Goal: Information Seeking & Learning: Check status

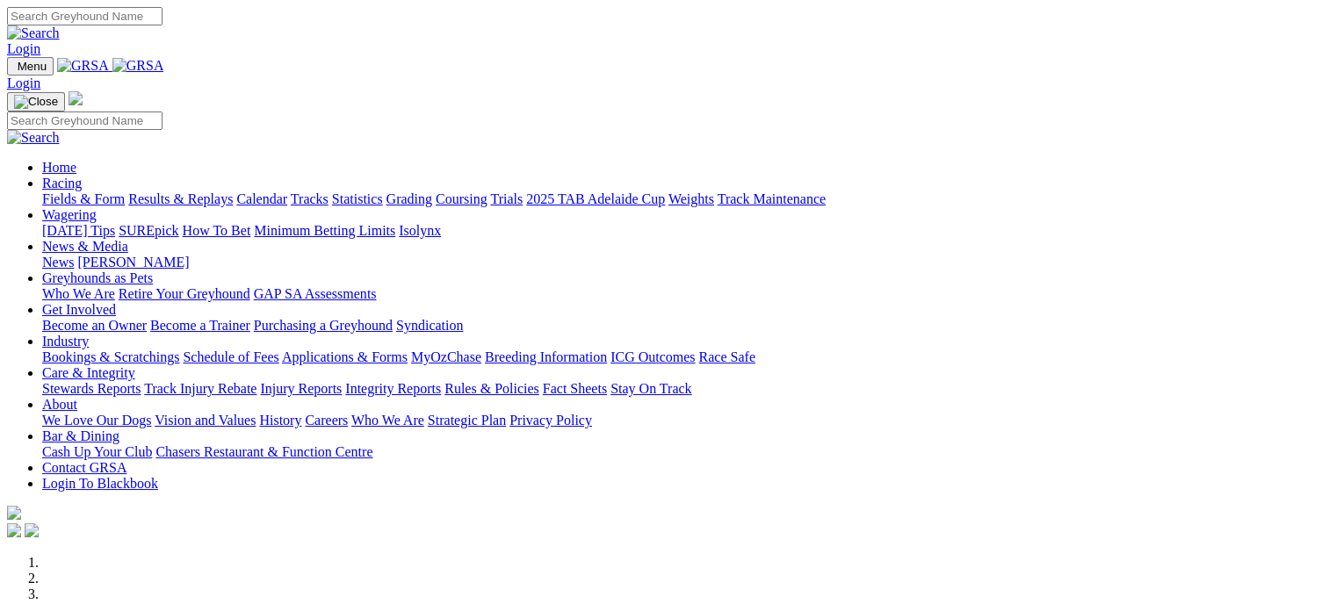
click at [232, 192] on link "Results & Replays" at bounding box center [180, 199] width 105 height 15
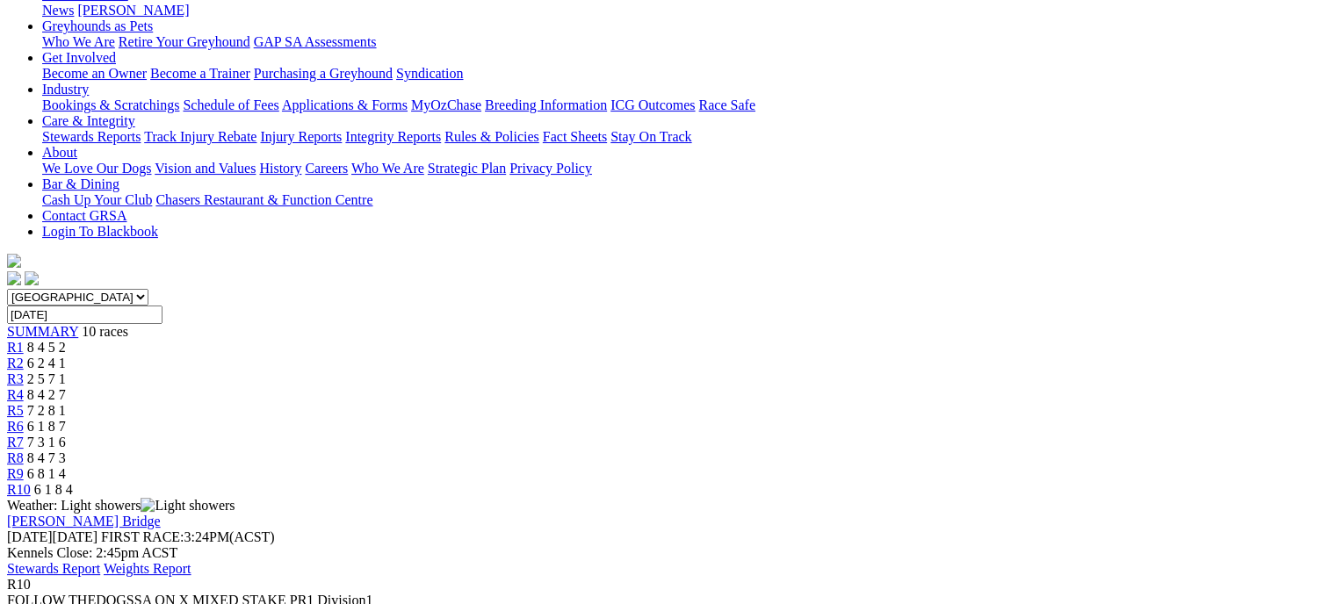
scroll to position [310, 0]
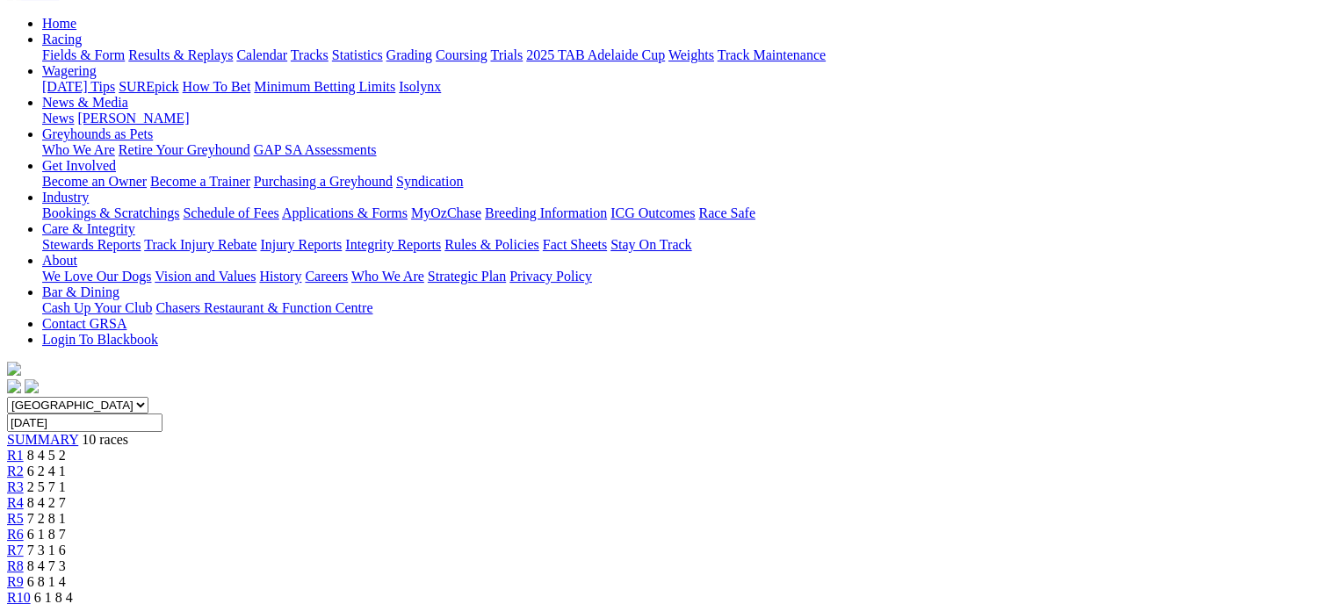
scroll to position [163, 0]
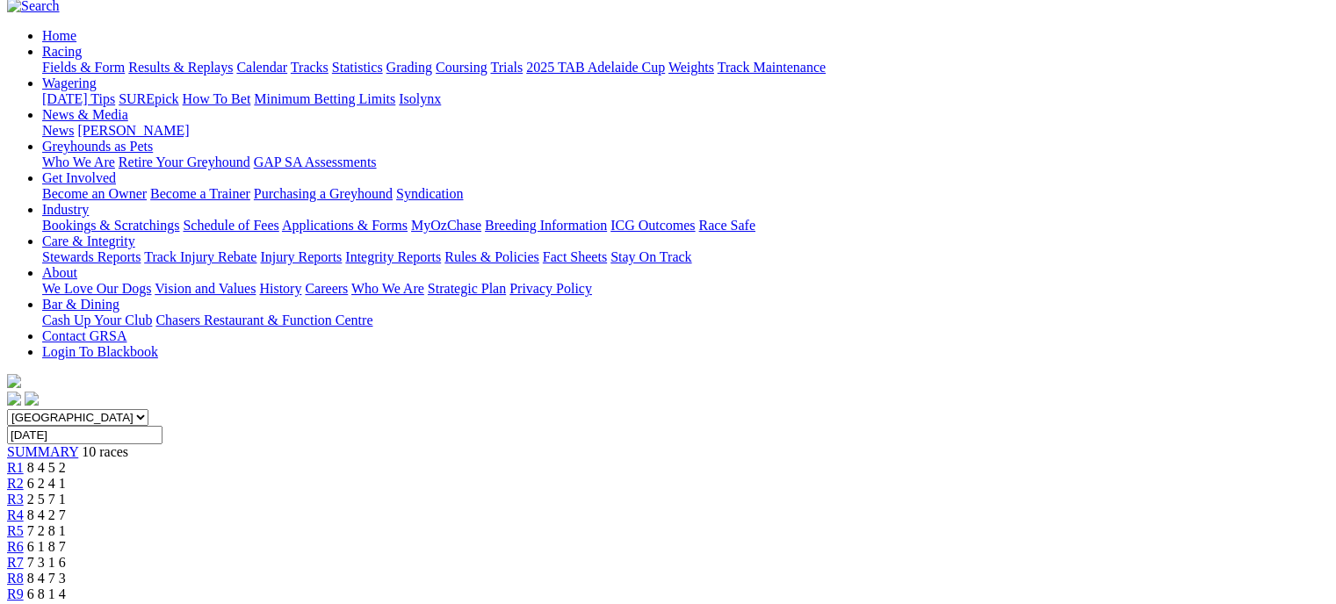
click at [24, 587] on link "R9" at bounding box center [15, 594] width 17 height 15
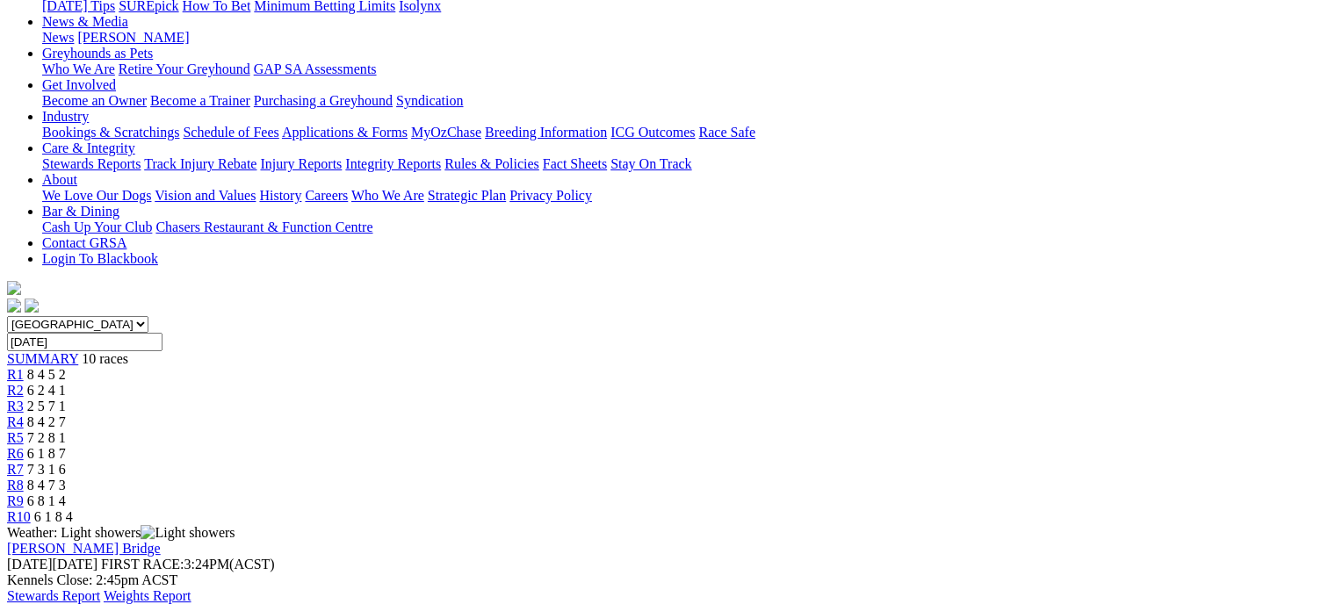
scroll to position [254, 0]
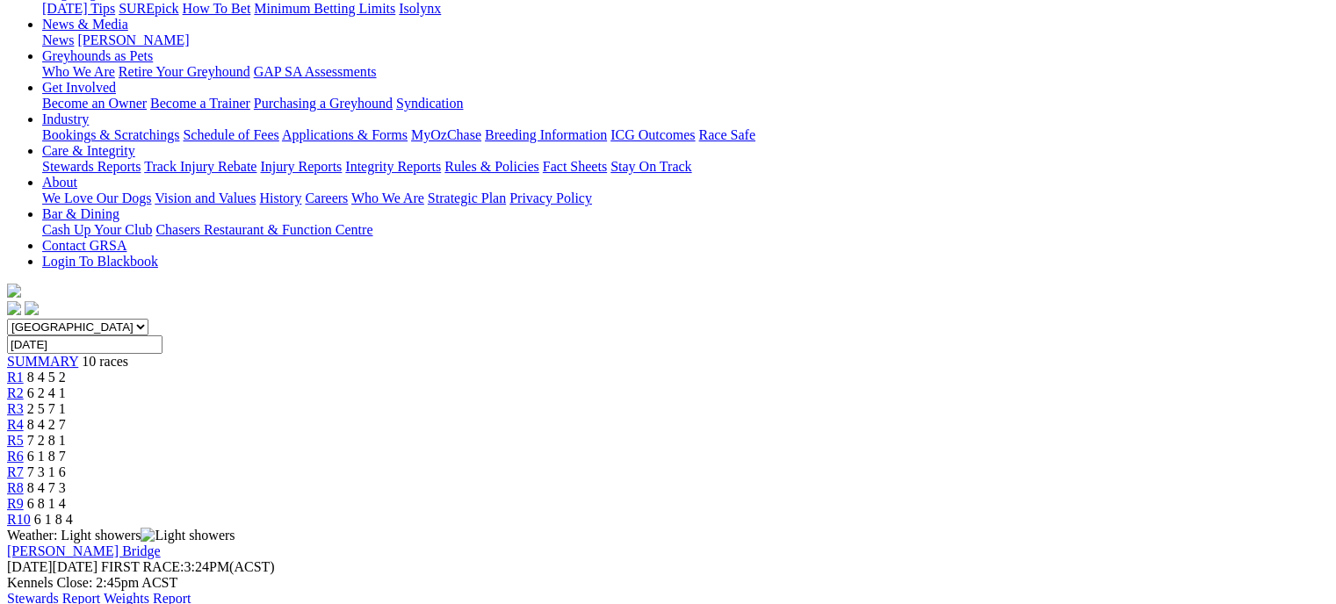
click at [24, 481] on link "R8" at bounding box center [15, 488] width 17 height 15
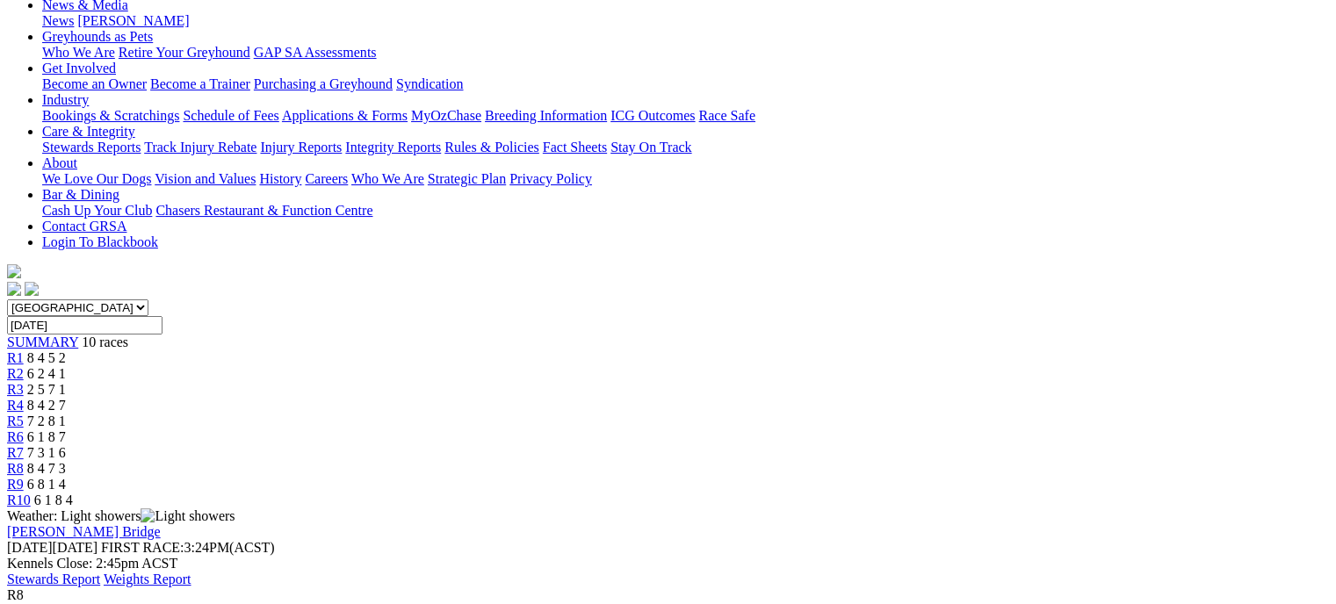
scroll to position [255, 0]
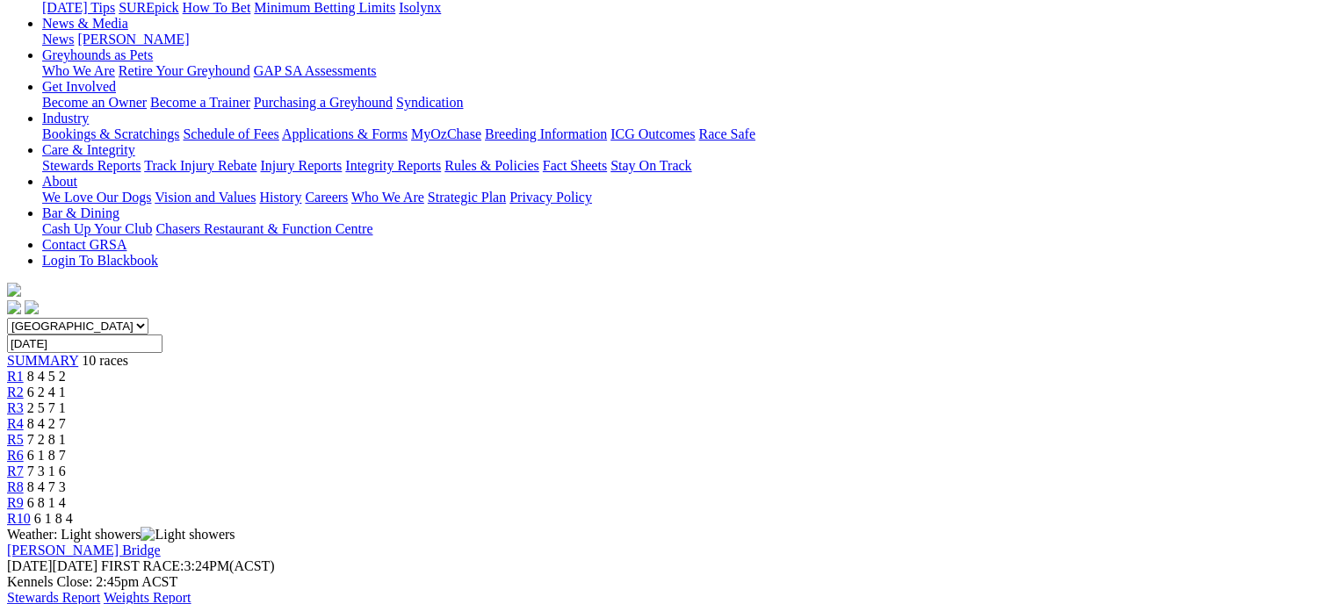
click at [24, 464] on link "R7" at bounding box center [15, 471] width 17 height 15
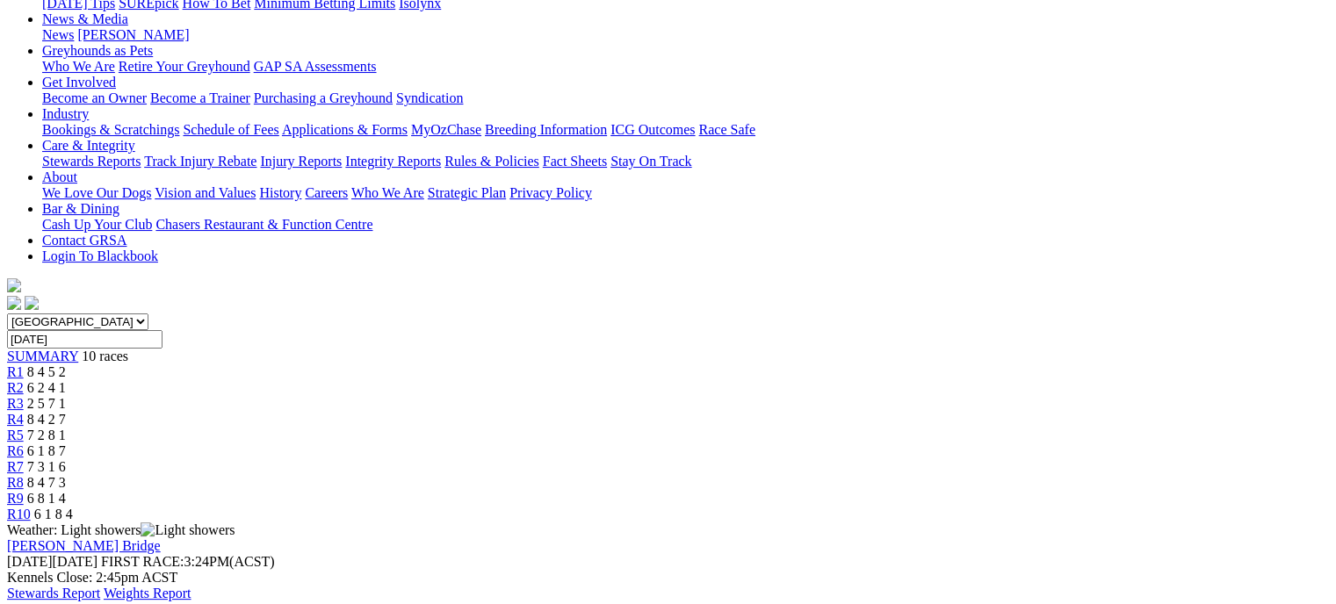
scroll to position [257, 0]
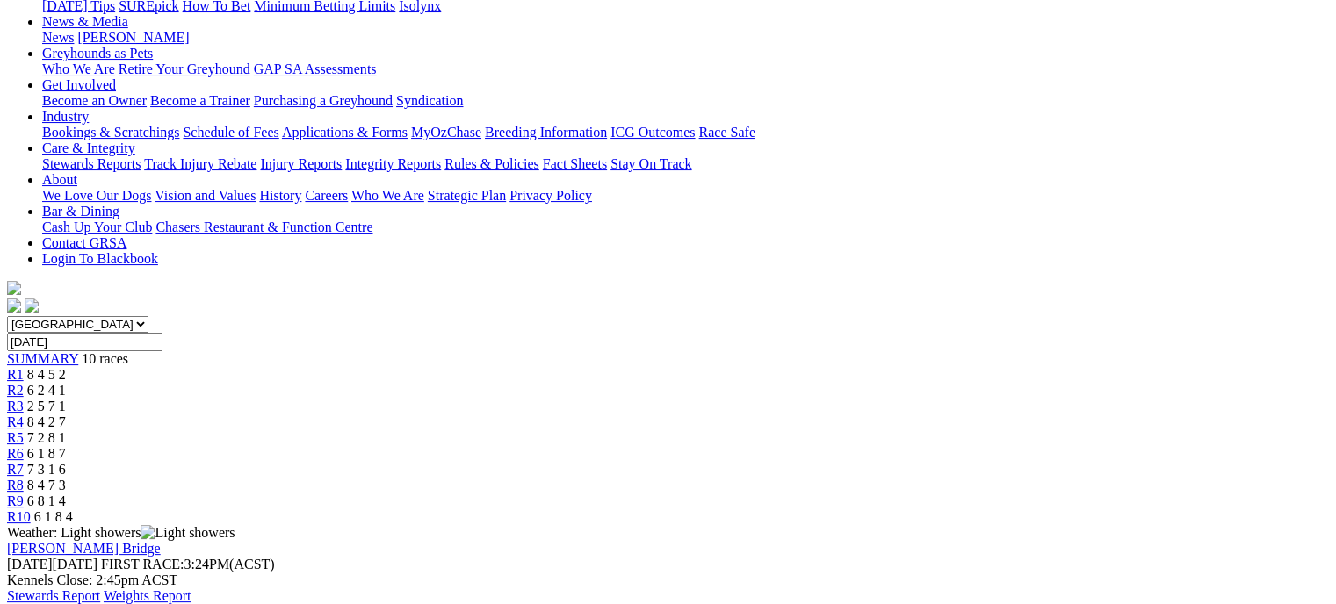
click at [762, 446] on div "R6 6 1 8 7" at bounding box center [668, 454] width 1322 height 16
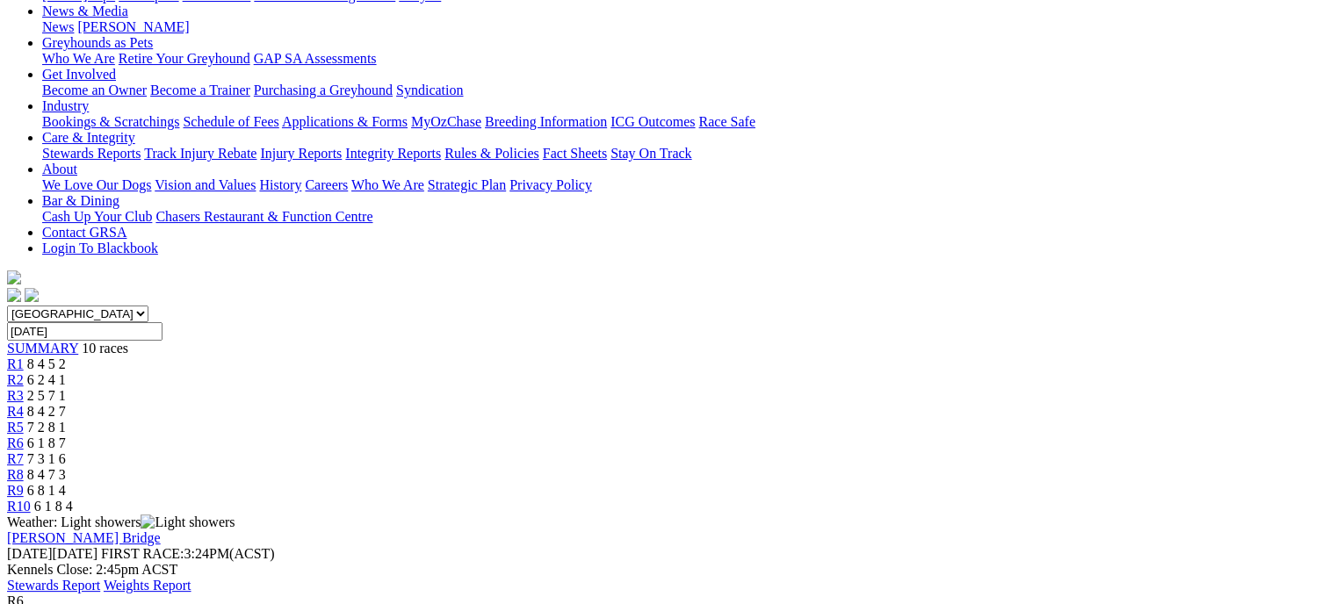
scroll to position [264, 0]
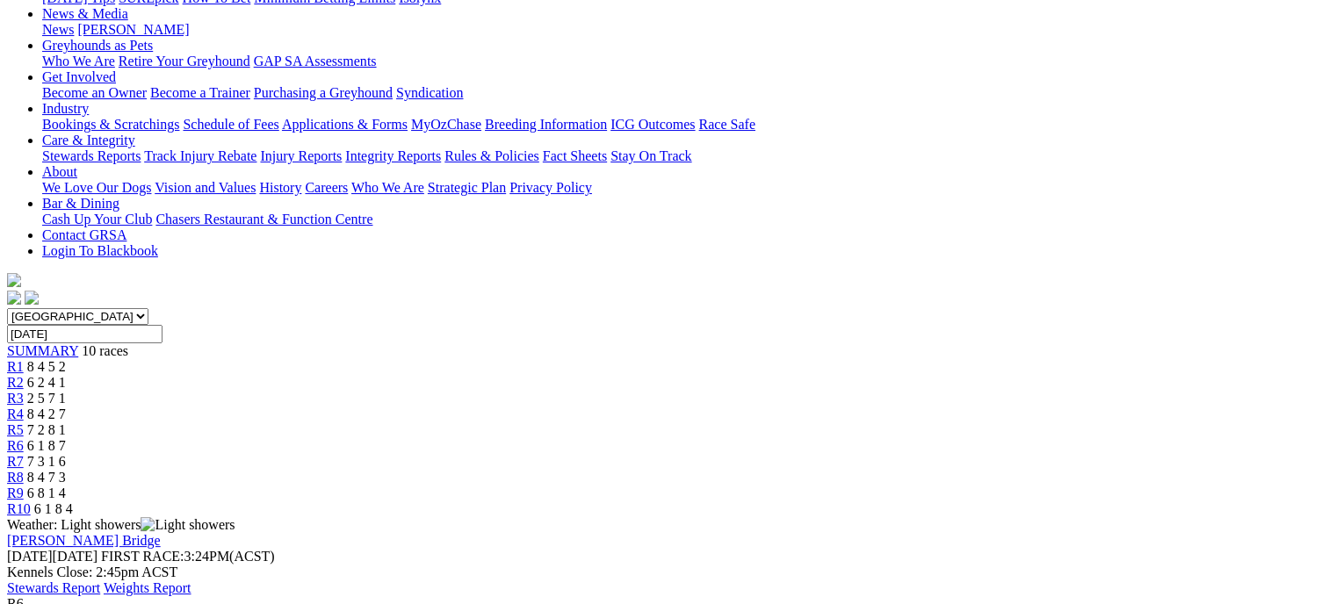
click at [707, 423] on div "R5 7 2 8 1" at bounding box center [668, 431] width 1322 height 16
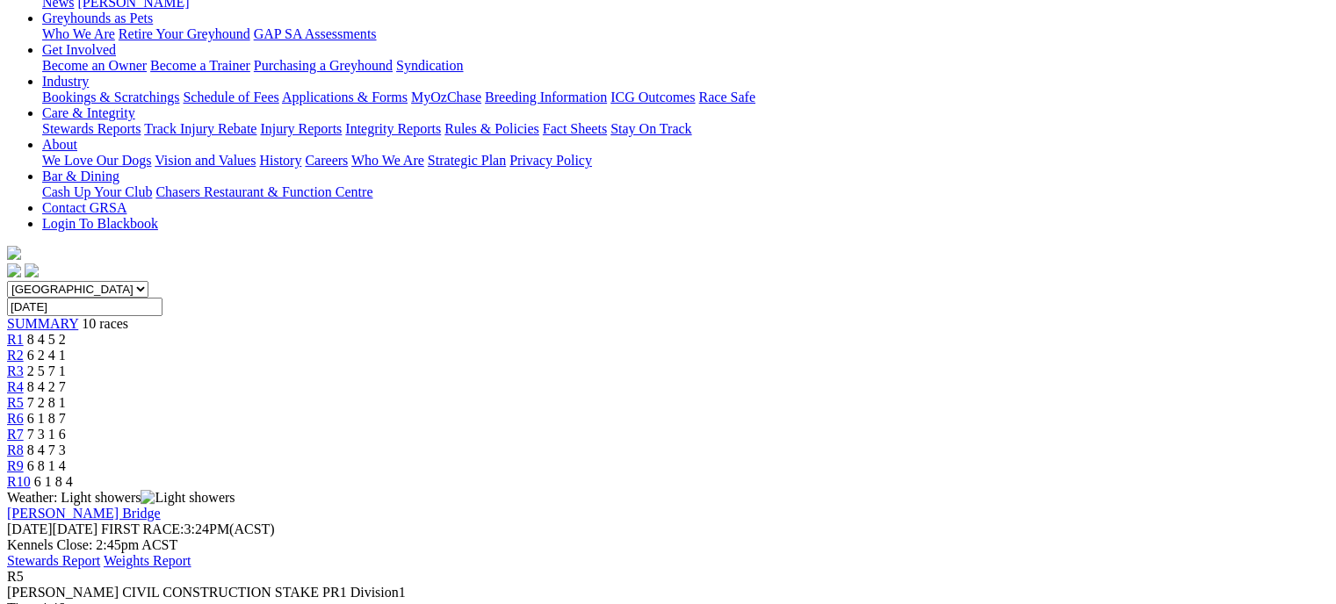
scroll to position [287, 0]
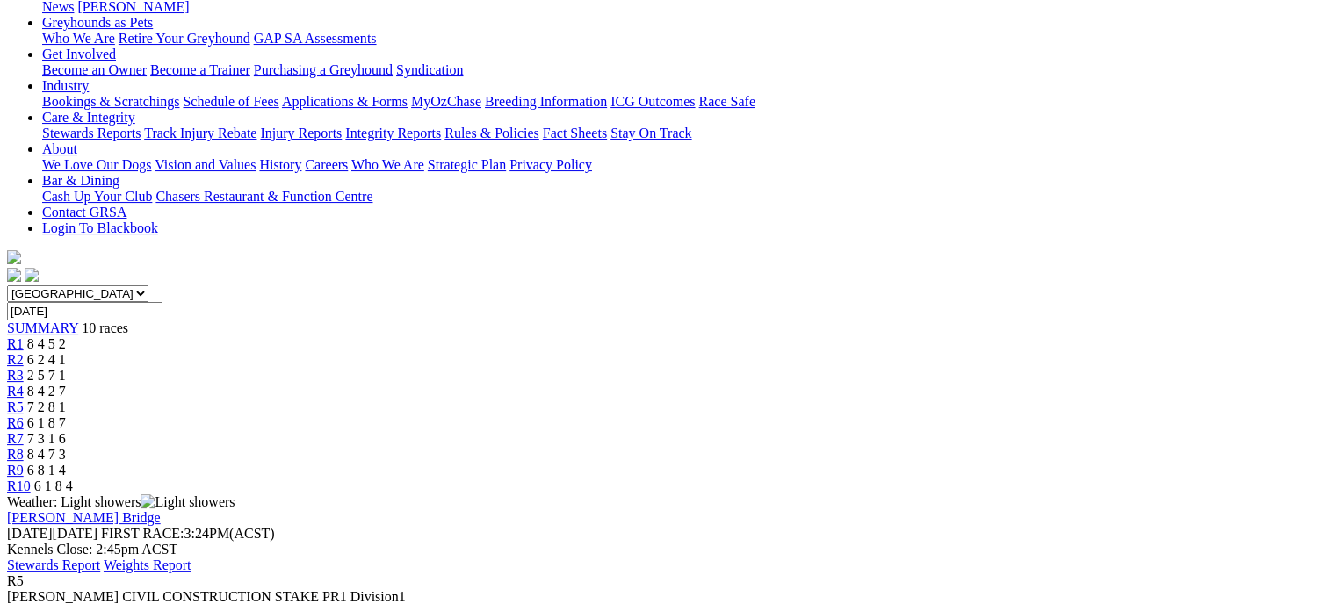
click at [66, 384] on span "8 4 2 7" at bounding box center [46, 391] width 39 height 15
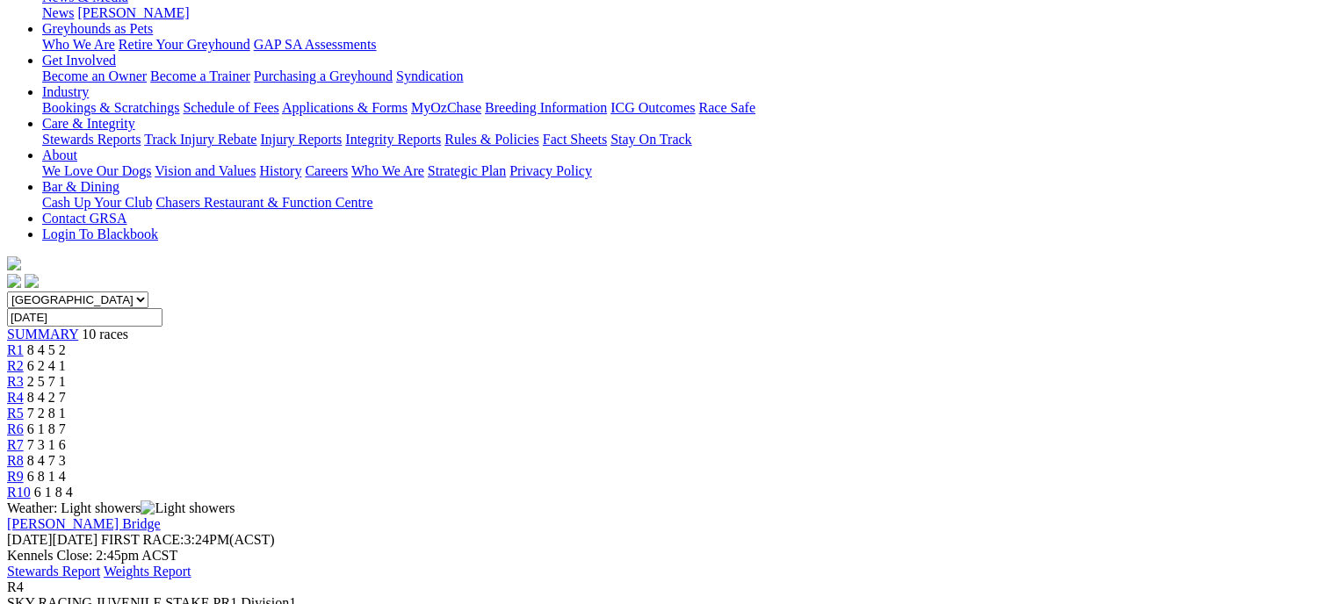
scroll to position [254, 0]
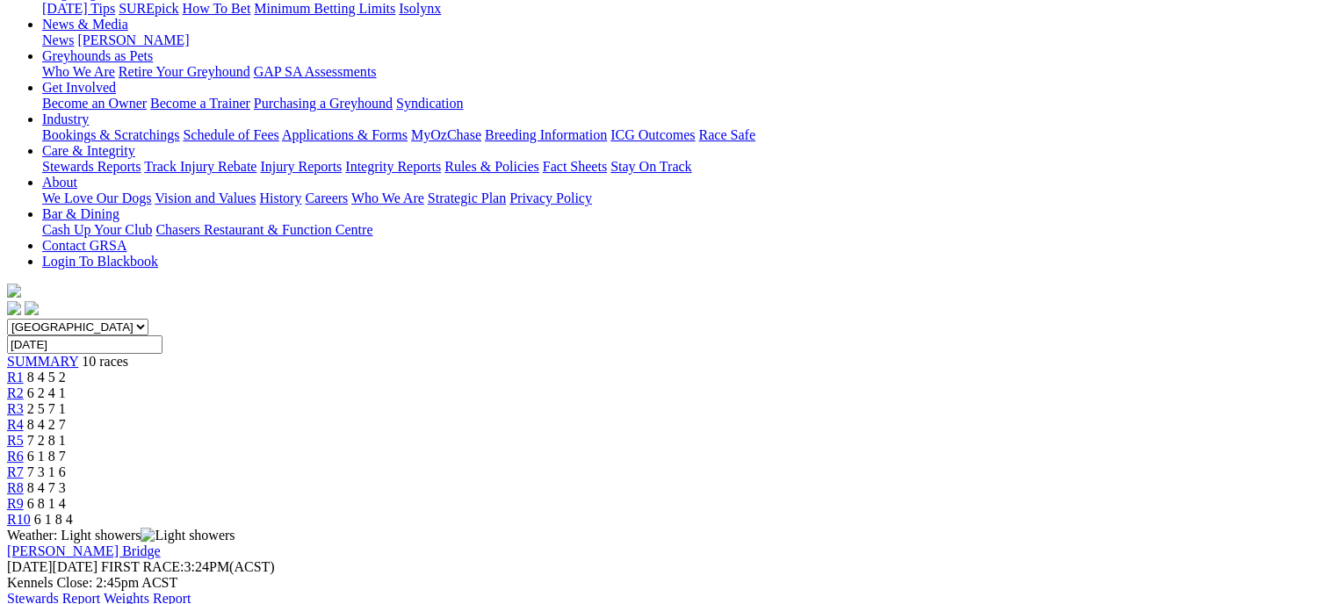
click at [527, 401] on div "R3 2 5 7 1" at bounding box center [668, 409] width 1322 height 16
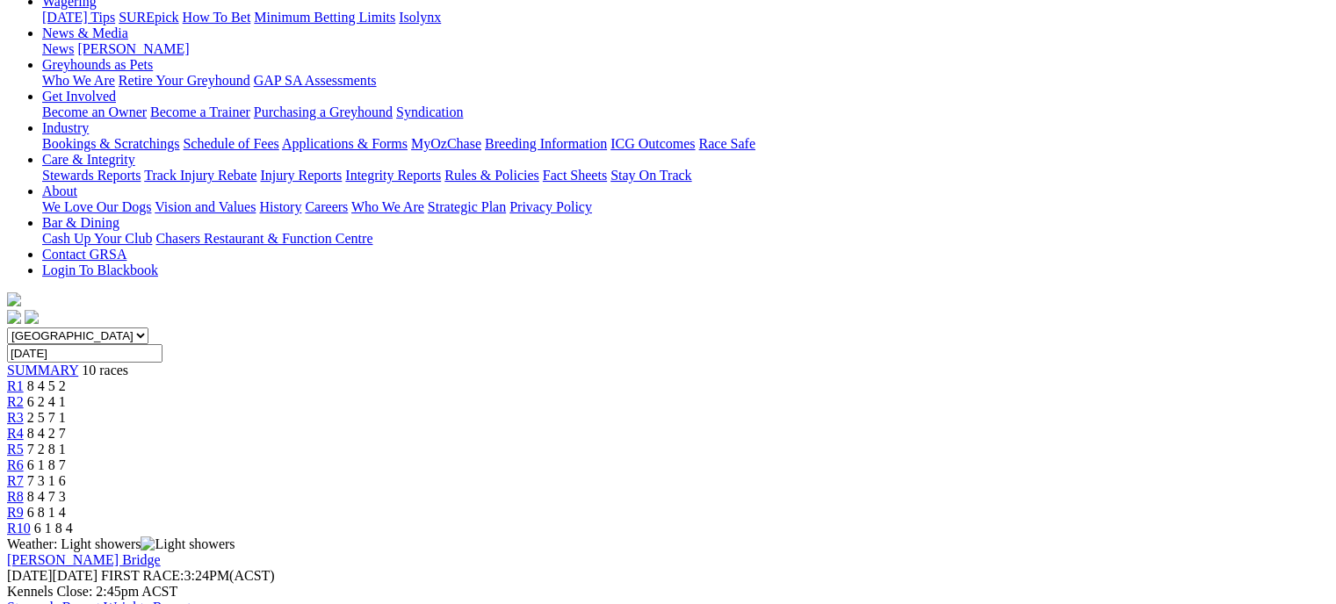
scroll to position [242, 0]
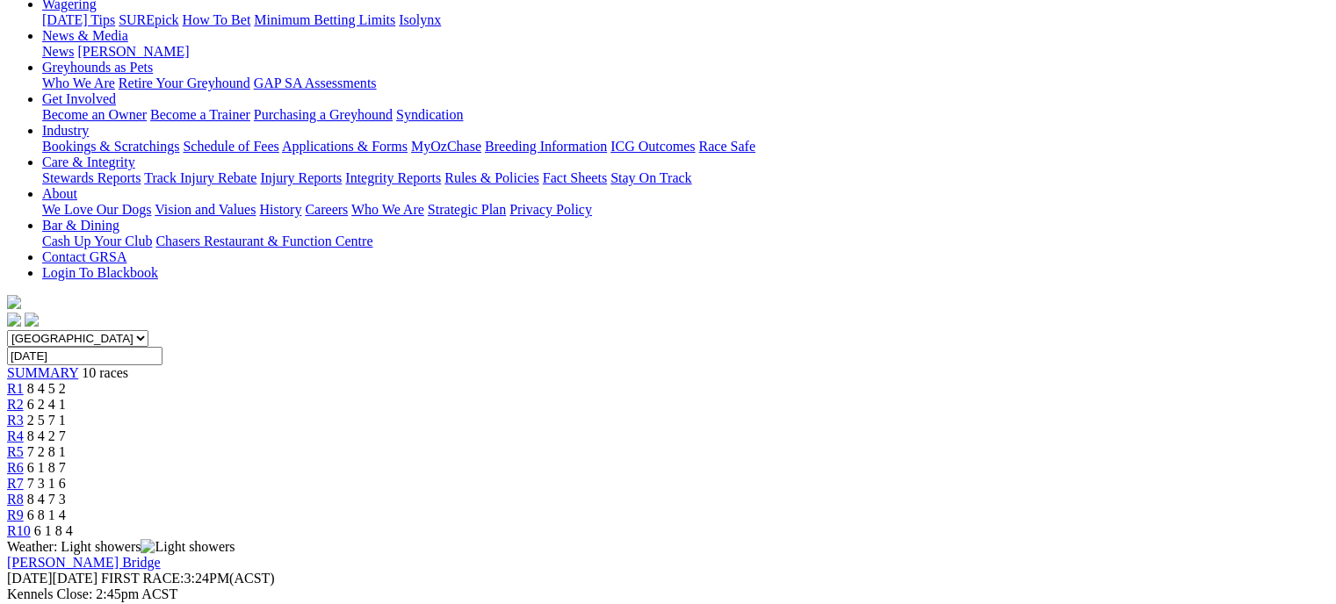
click at [436, 397] on div "R2 6 2 4 1" at bounding box center [668, 405] width 1322 height 16
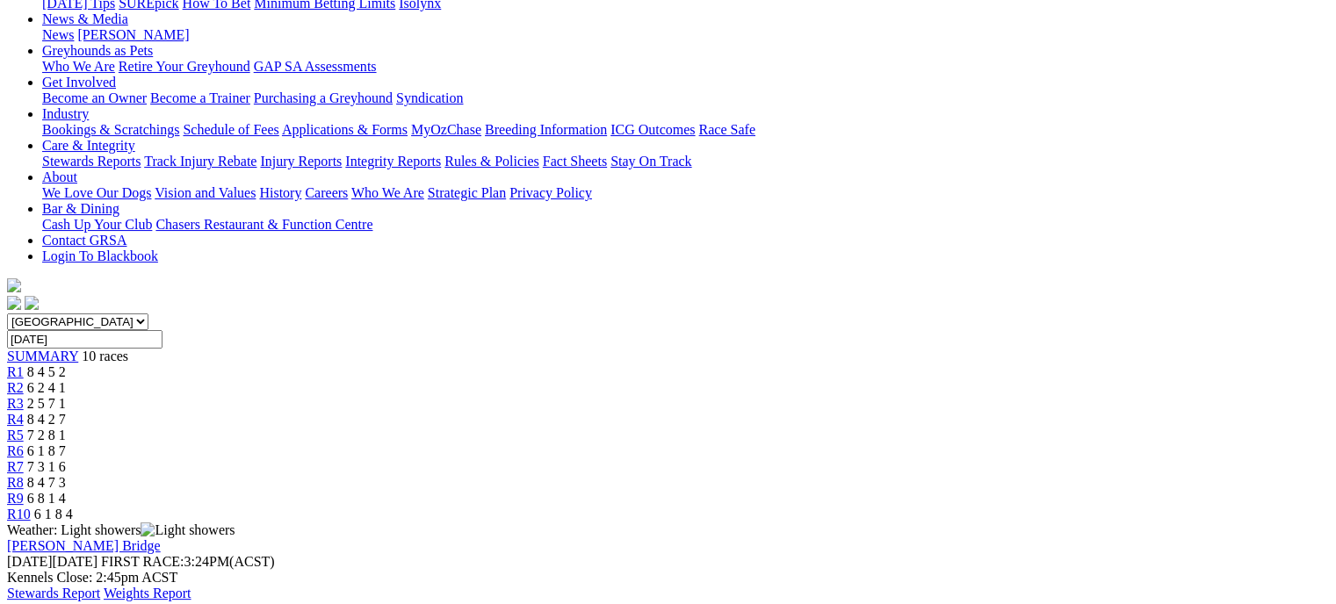
scroll to position [257, 0]
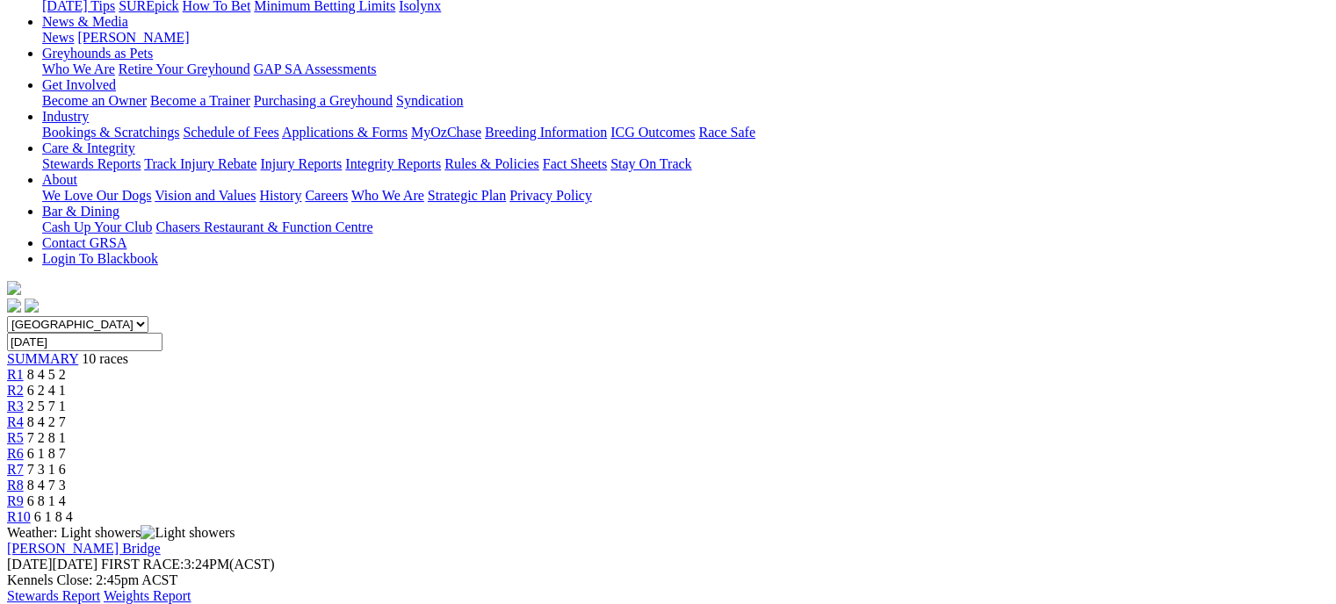
click at [335, 367] on div "R1 8 4 5 2" at bounding box center [668, 375] width 1322 height 16
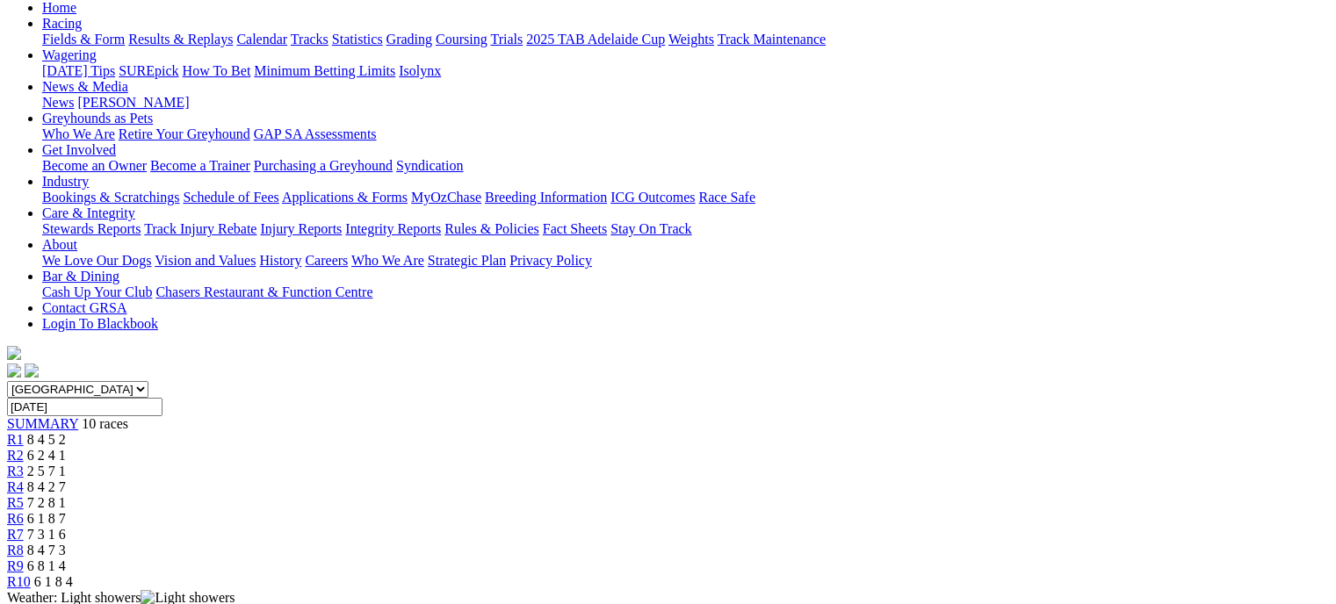
scroll to position [190, 0]
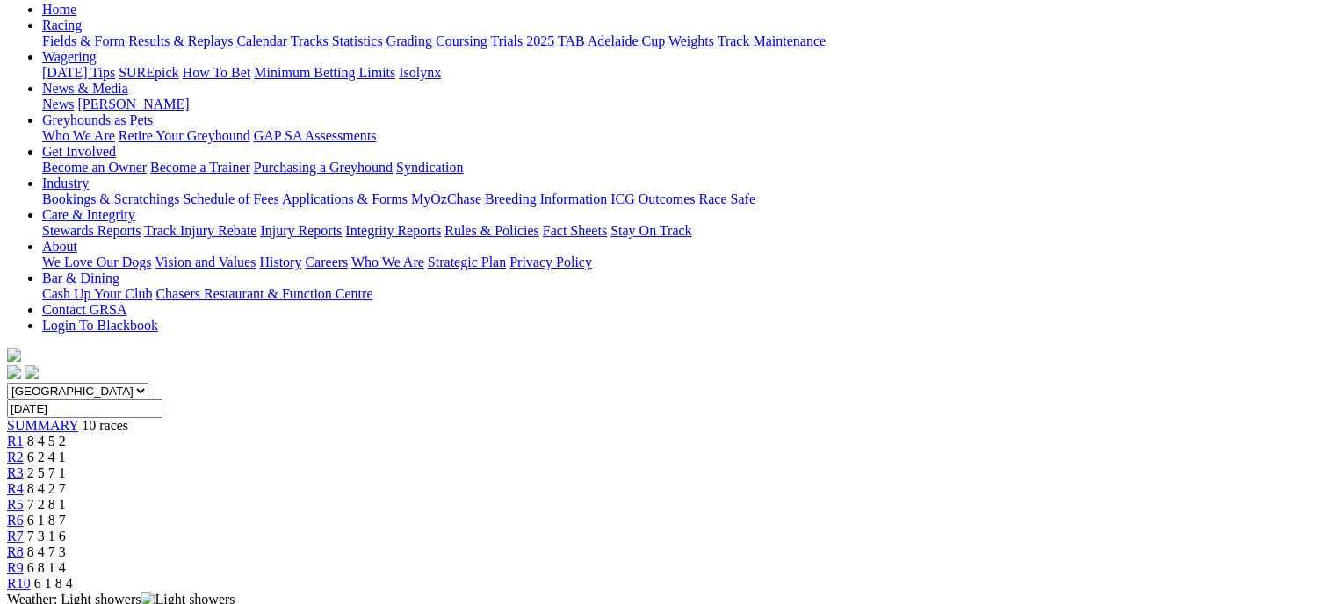
click at [24, 497] on link "R5" at bounding box center [15, 504] width 17 height 15
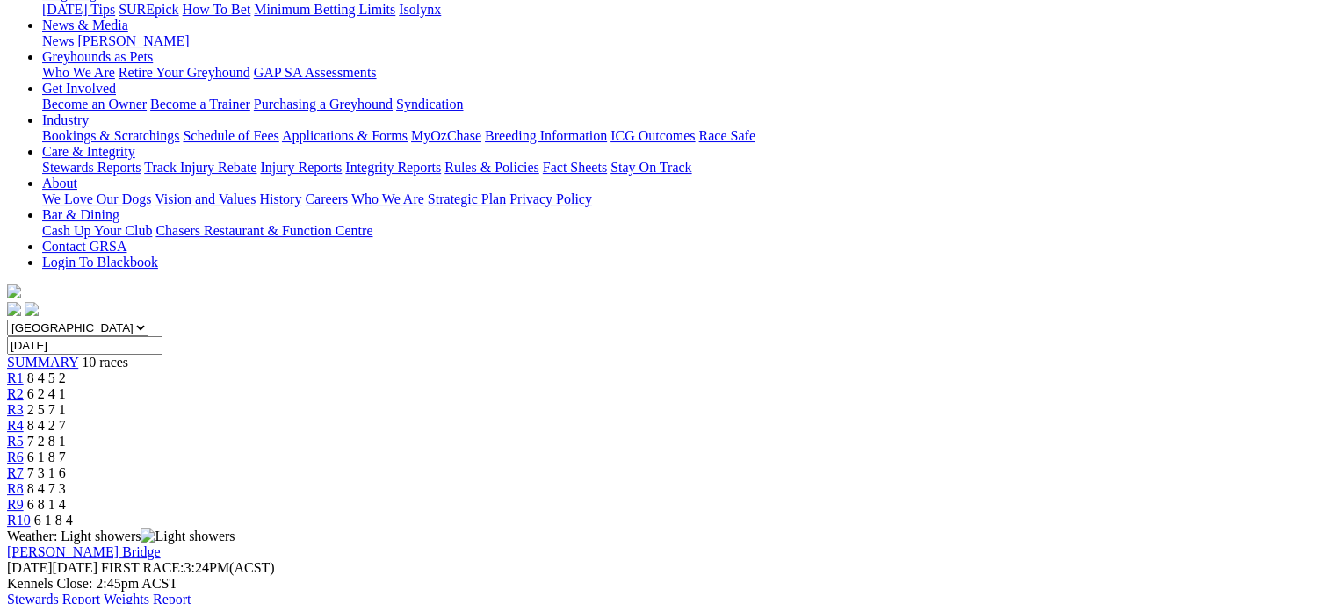
scroll to position [246, 0]
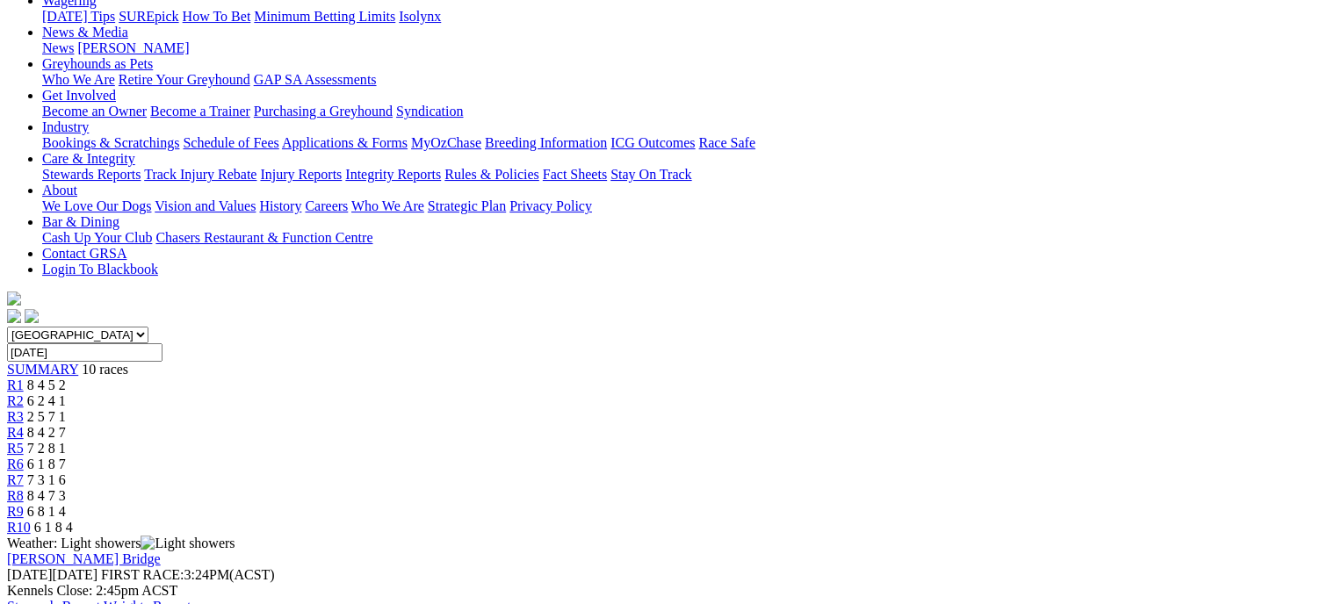
click at [825, 457] on div "R6 6 1 8 7" at bounding box center [668, 465] width 1322 height 16
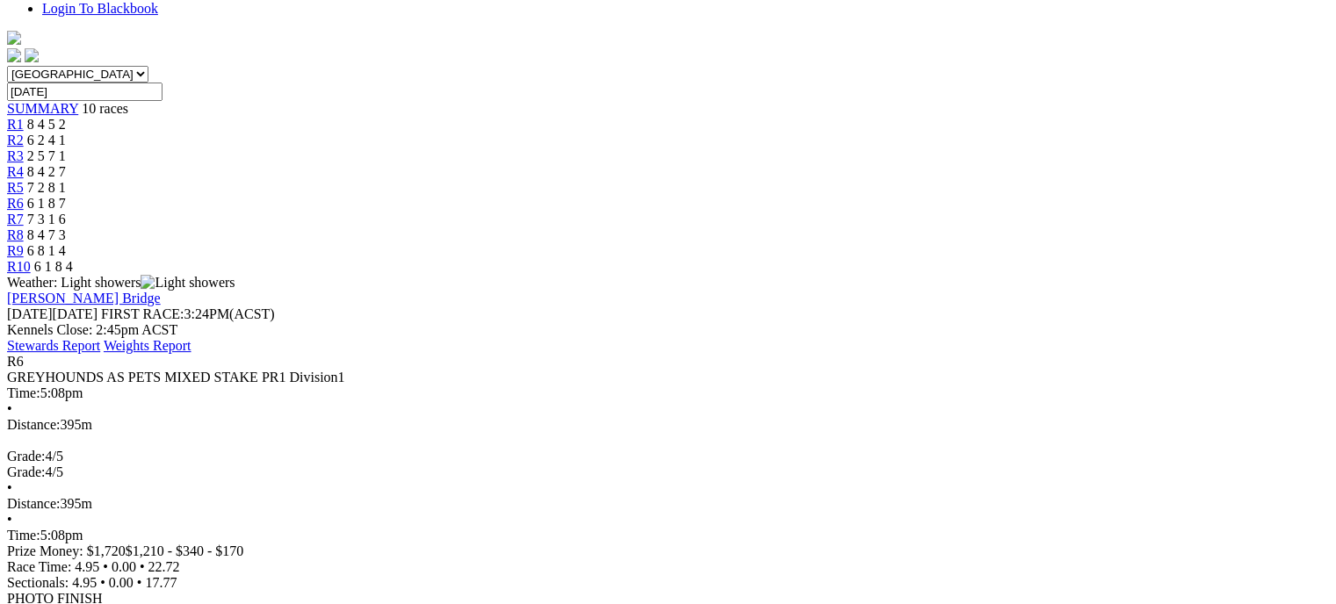
scroll to position [496, 0]
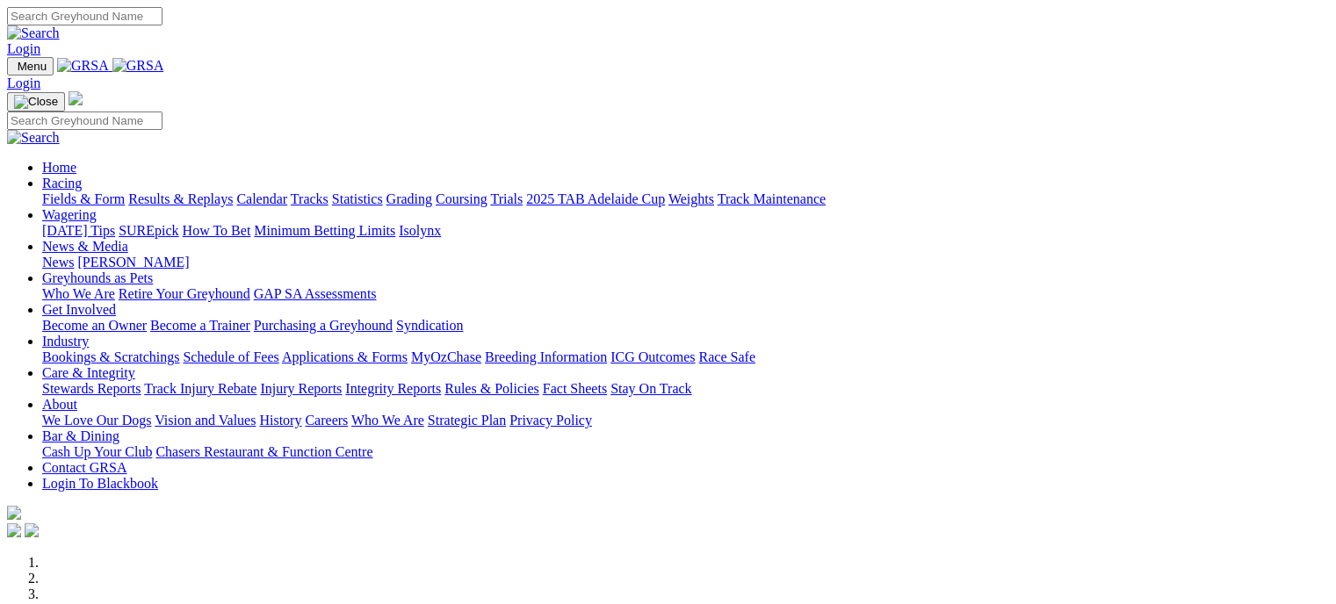
click at [82, 176] on link "Racing" at bounding box center [62, 183] width 40 height 15
click at [222, 192] on link "Results & Replays" at bounding box center [180, 199] width 105 height 15
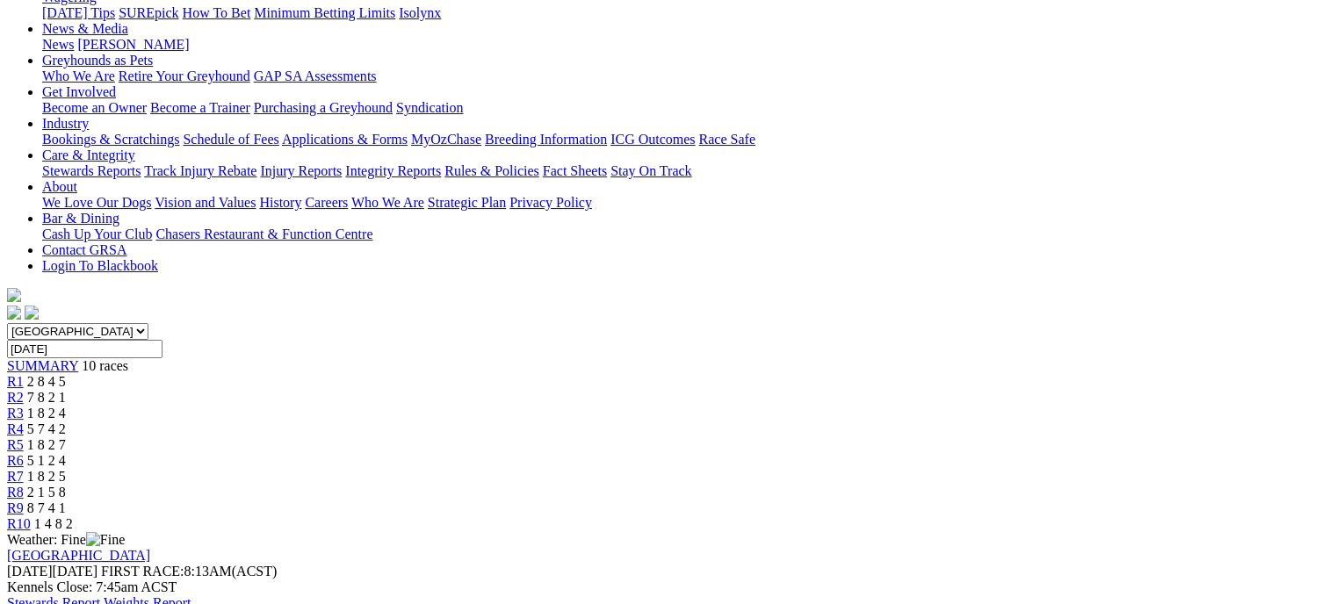
scroll to position [247, 0]
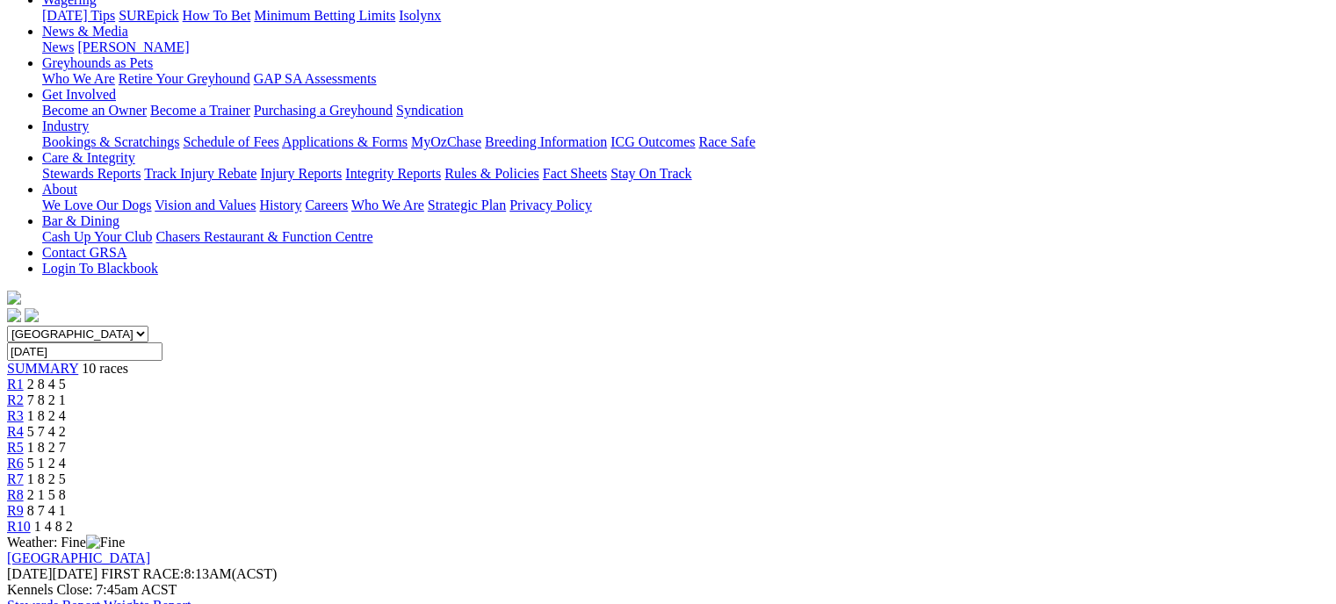
click at [66, 393] on span "7 8 2 1" at bounding box center [46, 400] width 39 height 15
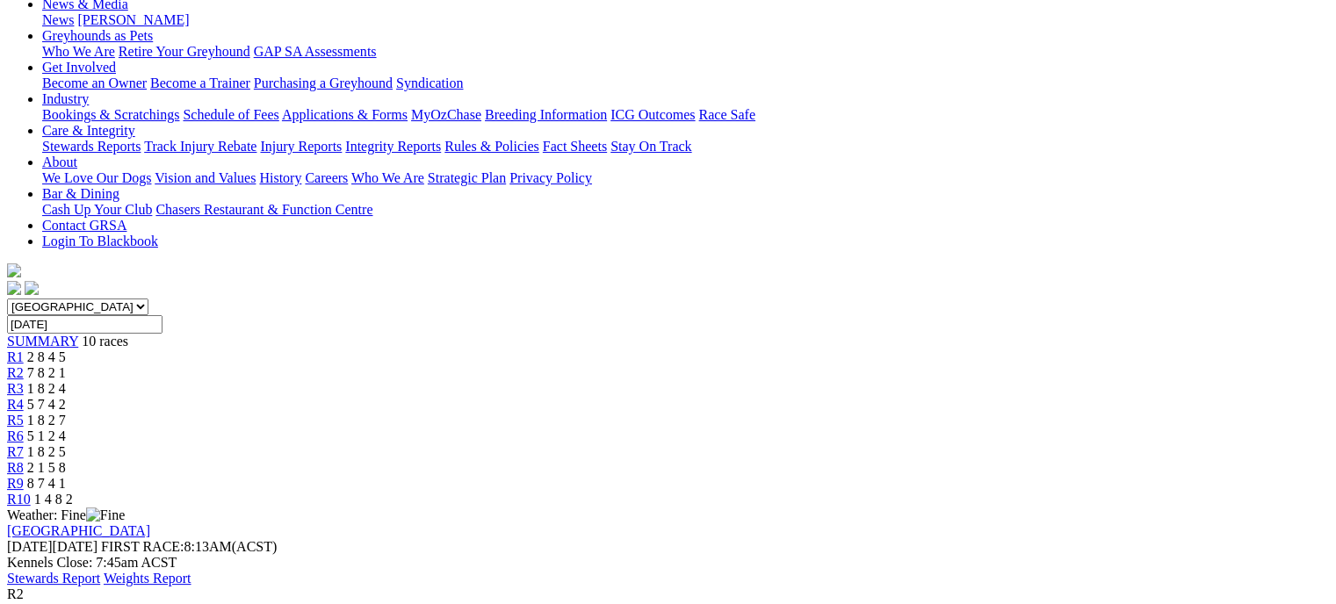
scroll to position [249, 0]
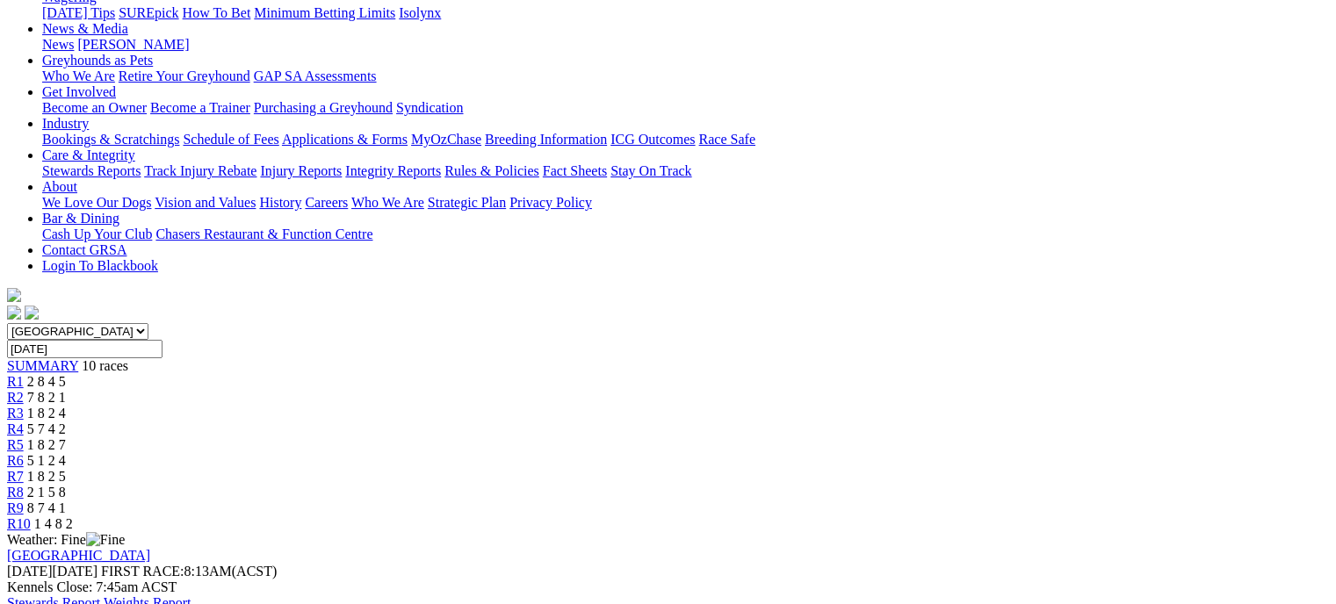
click at [24, 406] on link "R3" at bounding box center [15, 413] width 17 height 15
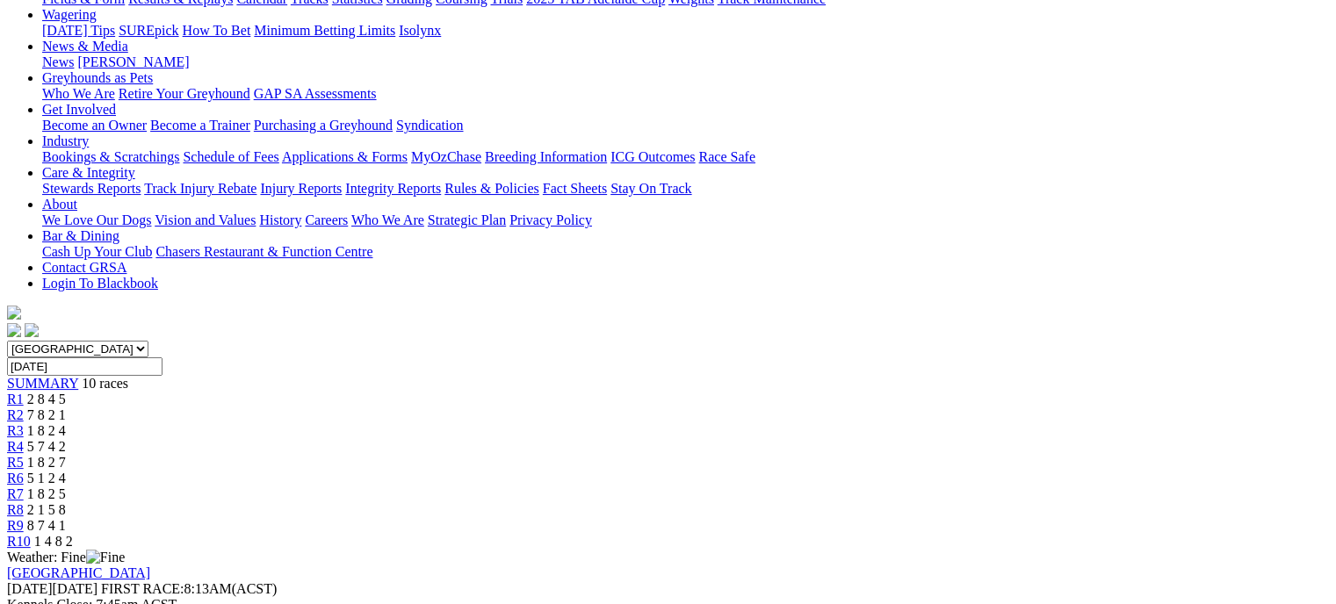
scroll to position [228, 0]
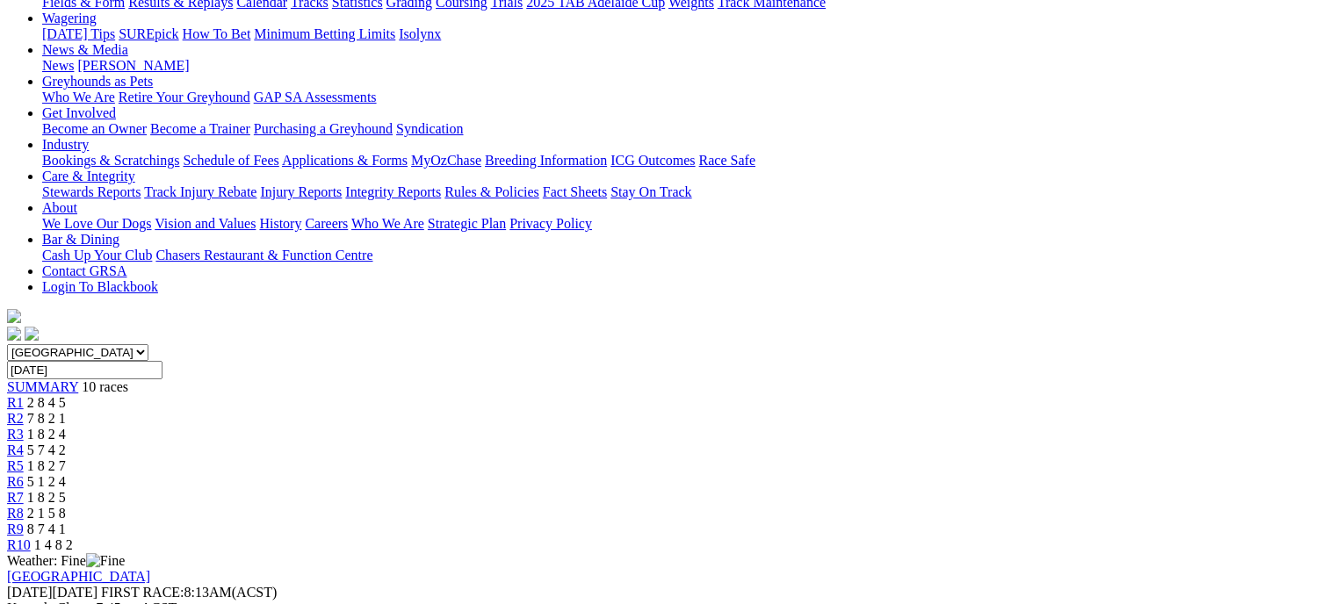
click at [24, 443] on link "R4" at bounding box center [15, 450] width 17 height 15
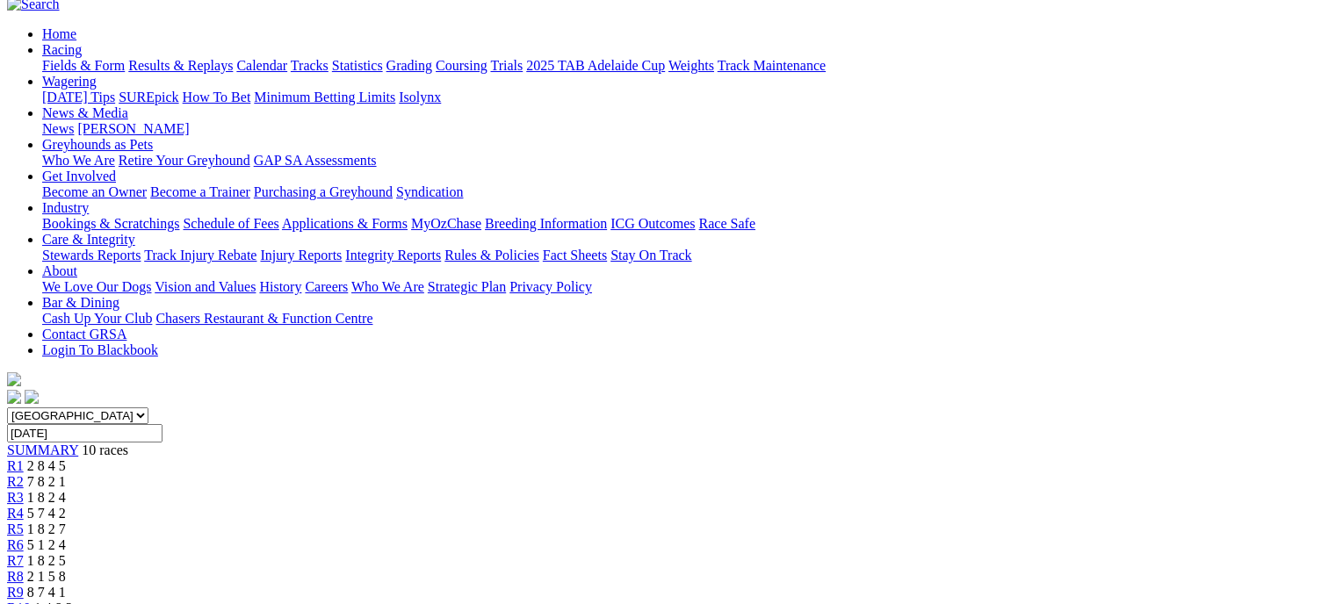
scroll to position [158, 0]
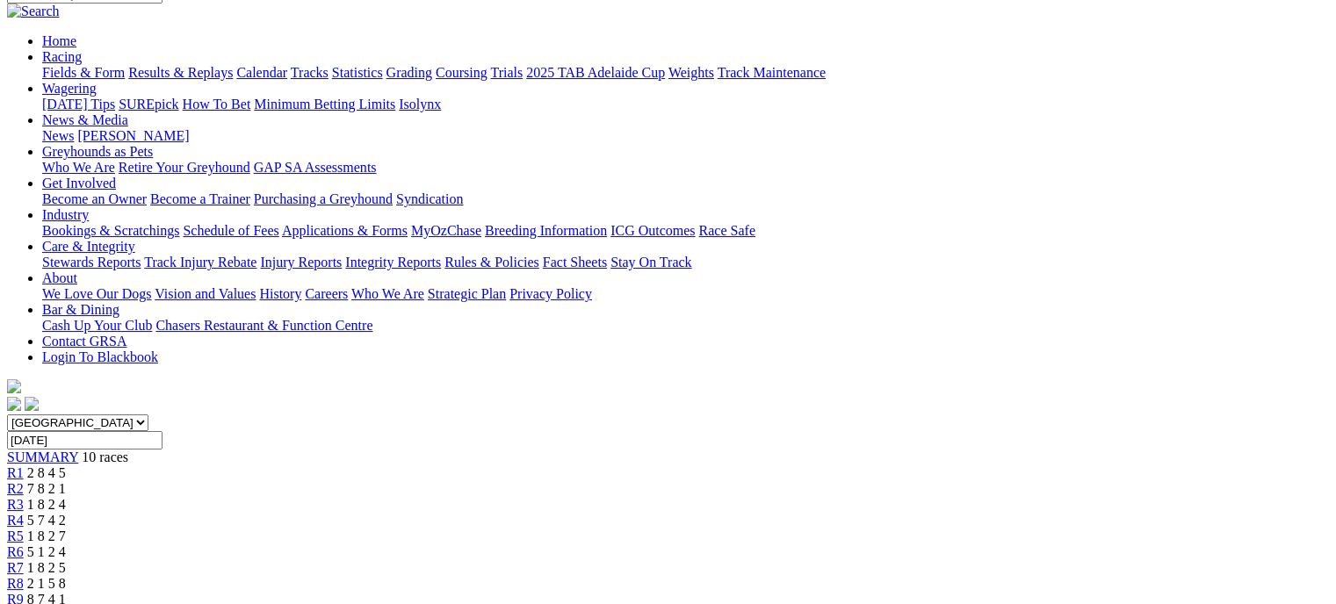
click at [723, 529] on div "R5 1 8 2 7" at bounding box center [668, 537] width 1322 height 16
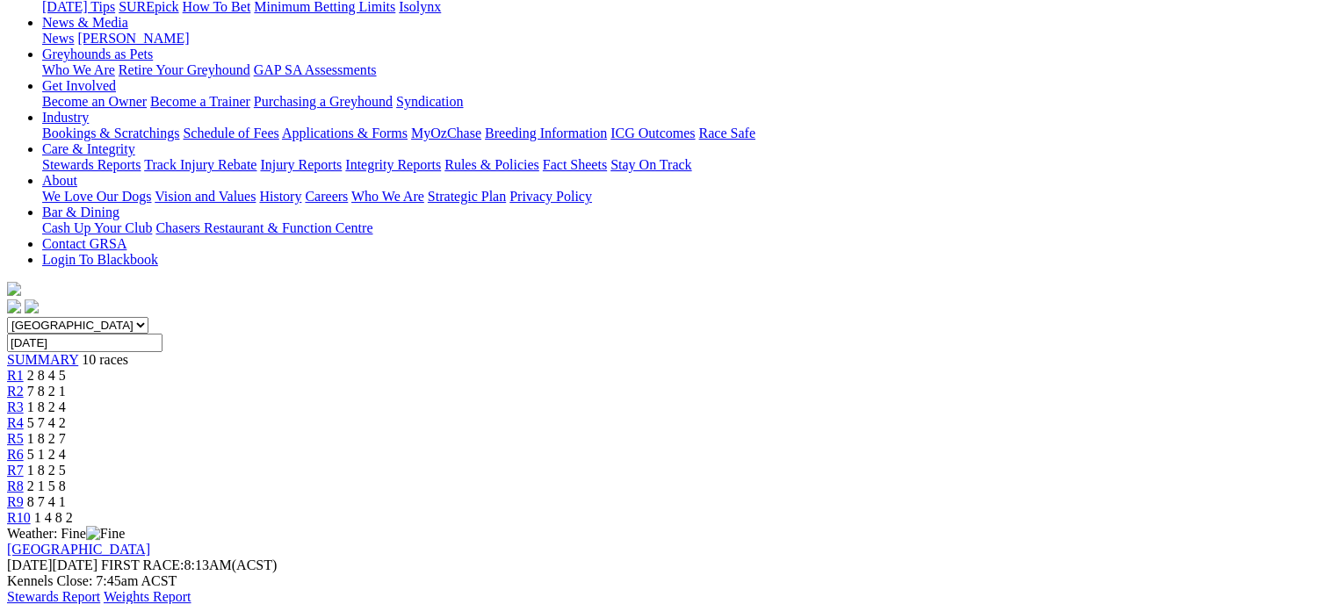
scroll to position [247, 0]
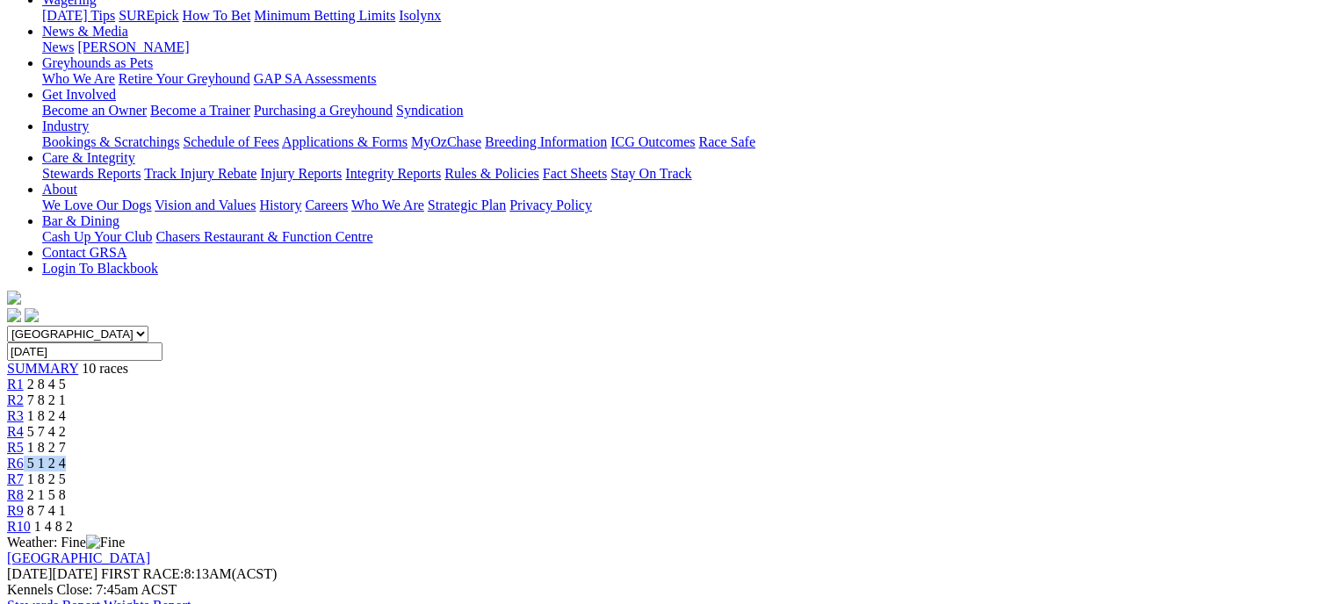
click at [822, 456] on div "R6 5 1 2 4" at bounding box center [668, 464] width 1322 height 16
click at [821, 456] on div "R6 5 1 2 4" at bounding box center [668, 464] width 1322 height 16
click at [744, 456] on div "R6 5 1 2 4" at bounding box center [668, 464] width 1322 height 16
click at [818, 456] on div "R6 5 1 2 4" at bounding box center [668, 464] width 1322 height 16
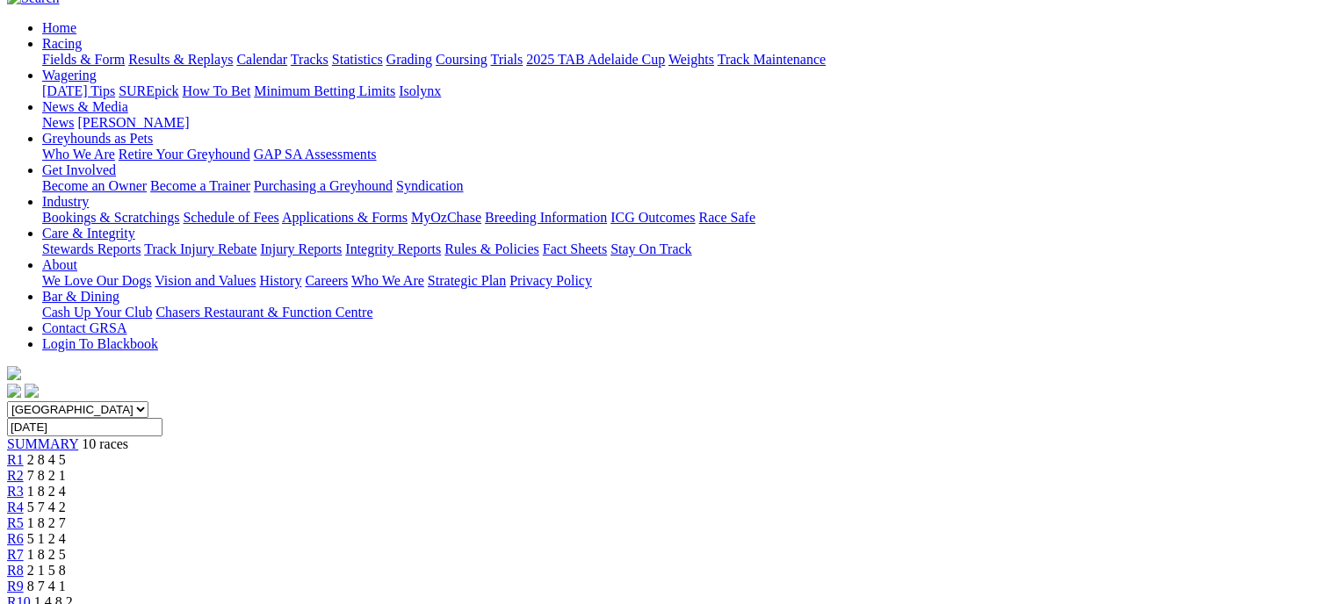
scroll to position [169, 0]
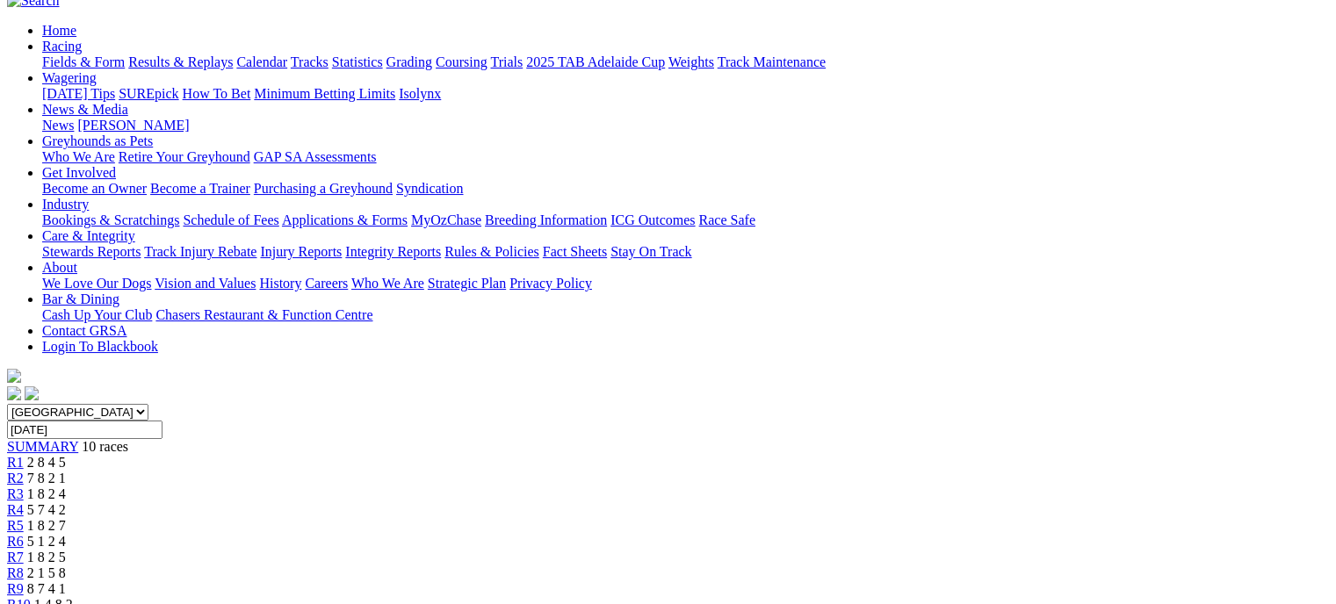
click at [66, 550] on span "1 8 2 5" at bounding box center [46, 557] width 39 height 15
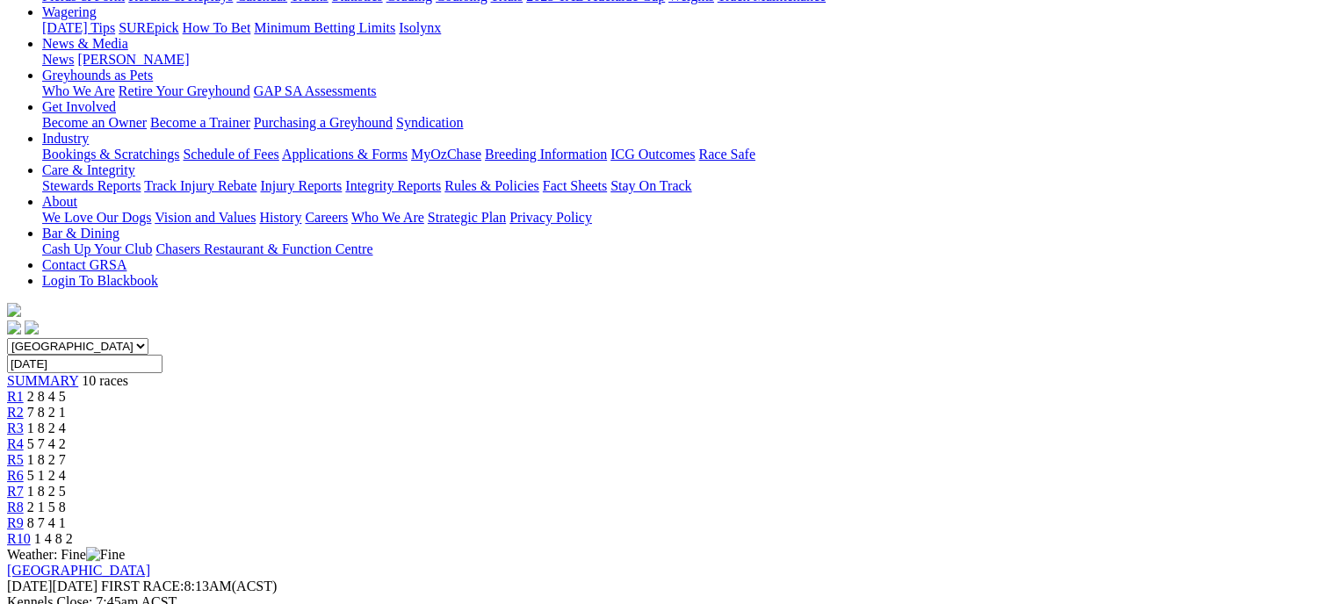
scroll to position [232, 0]
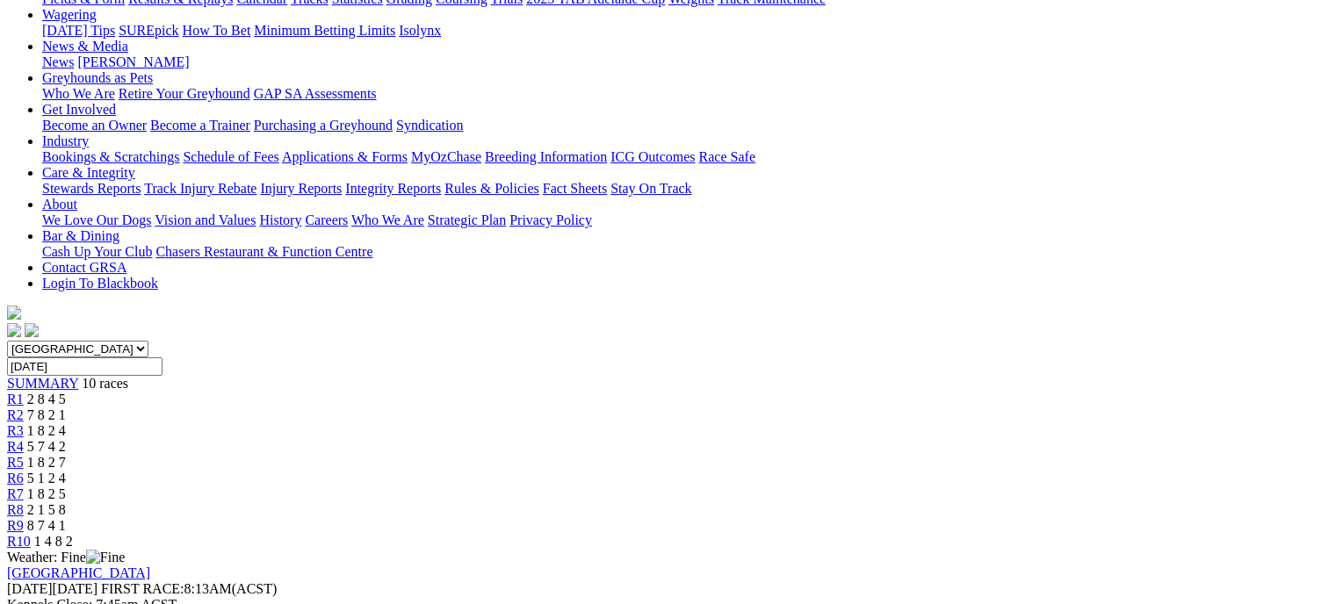
click at [24, 503] on link "R8" at bounding box center [15, 510] width 17 height 15
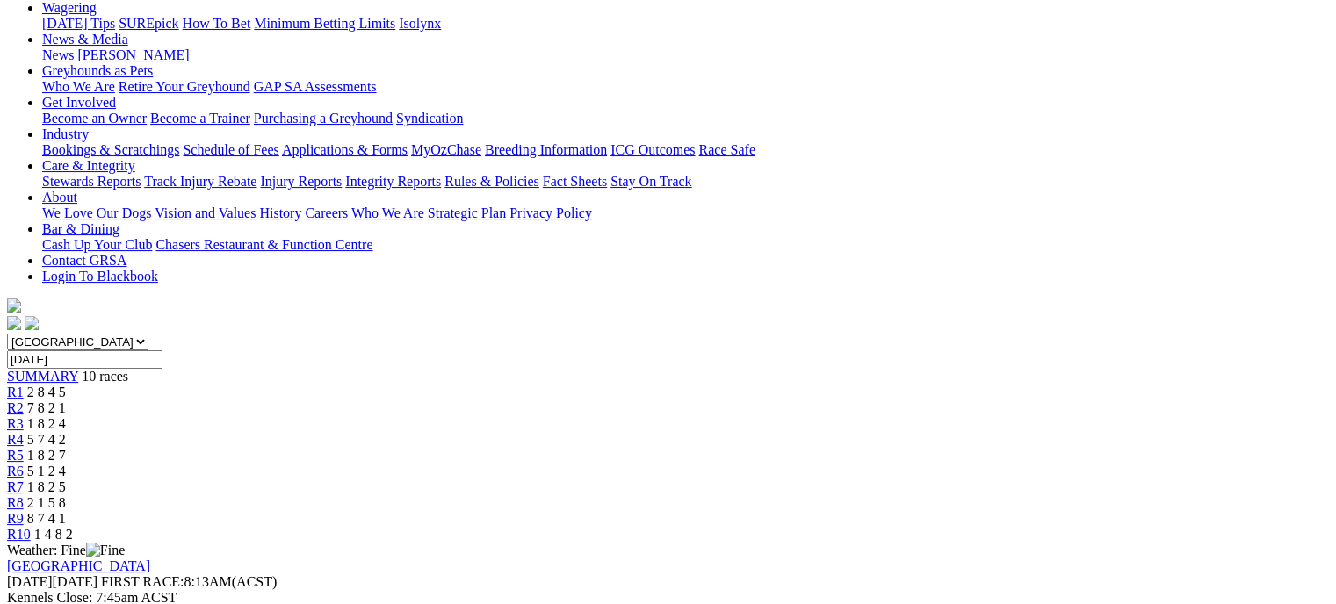
scroll to position [236, 0]
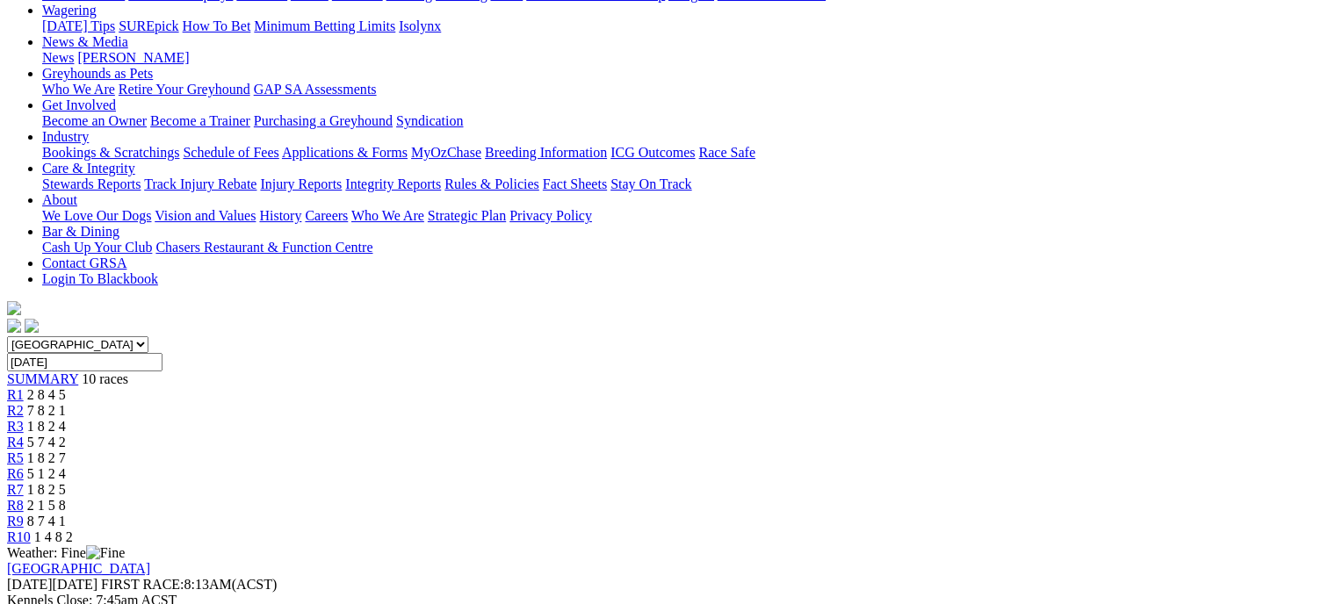
click at [24, 514] on link "R9" at bounding box center [15, 521] width 17 height 15
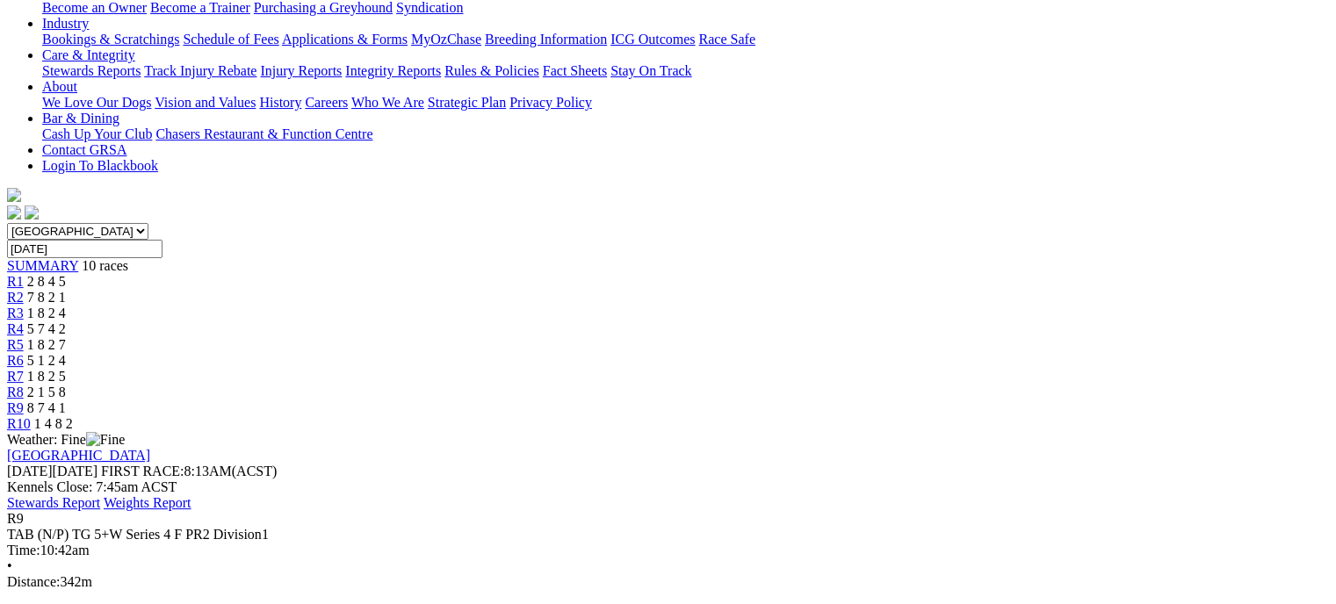
scroll to position [256, 0]
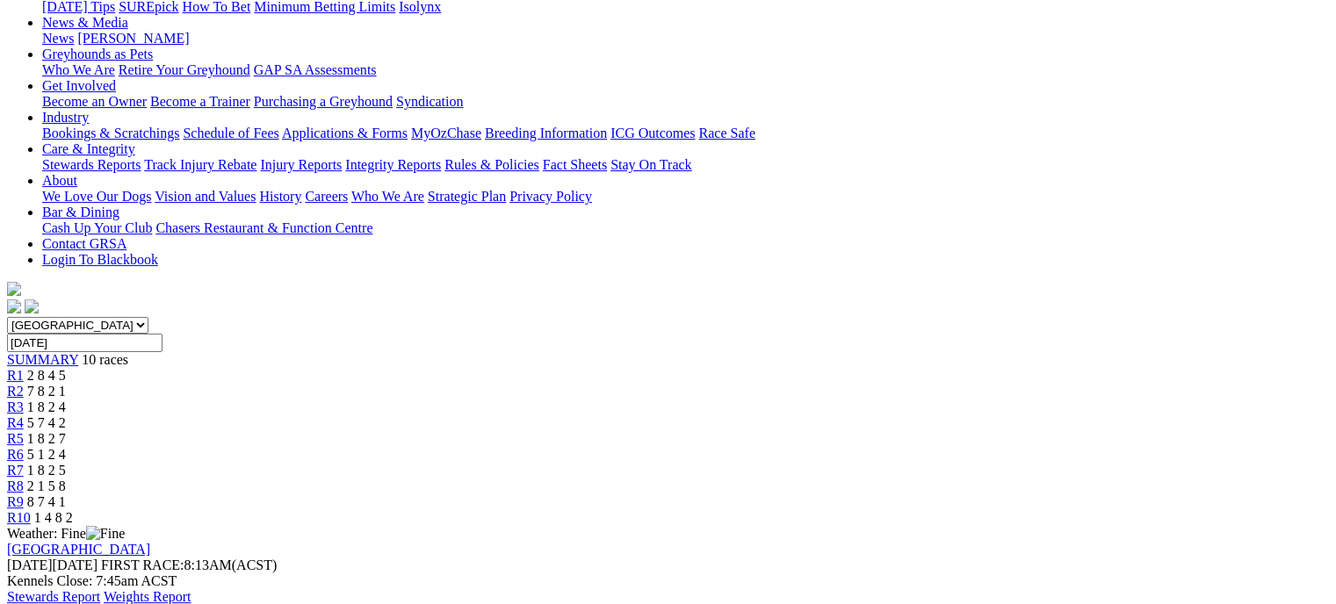
click at [73, 510] on span "1 4 8 2" at bounding box center [53, 517] width 39 height 15
